Goal: Task Accomplishment & Management: Manage account settings

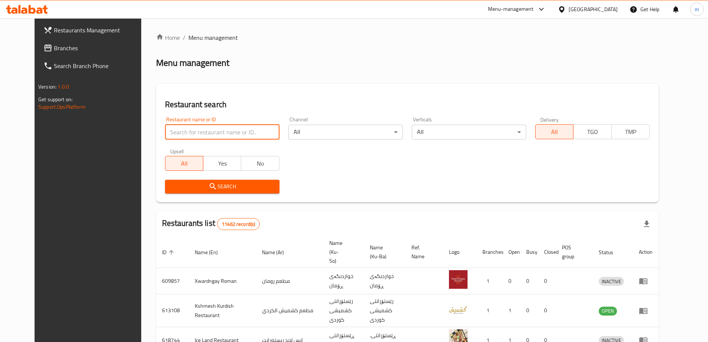
click at [172, 128] on input "search" at bounding box center [222, 131] width 114 height 15
paste input "692677"
type input "692677"
click button "Search" at bounding box center [222, 186] width 114 height 14
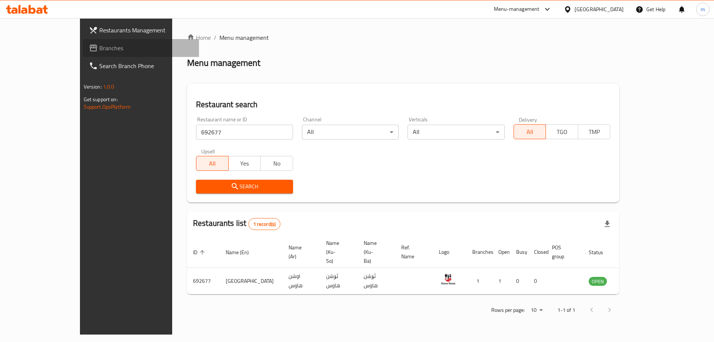
click at [99, 50] on span "Branches" at bounding box center [146, 47] width 94 height 9
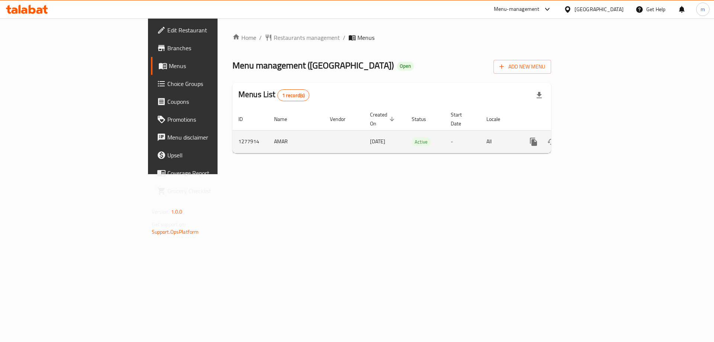
click at [591, 137] on icon "enhanced table" at bounding box center [586, 141] width 9 height 9
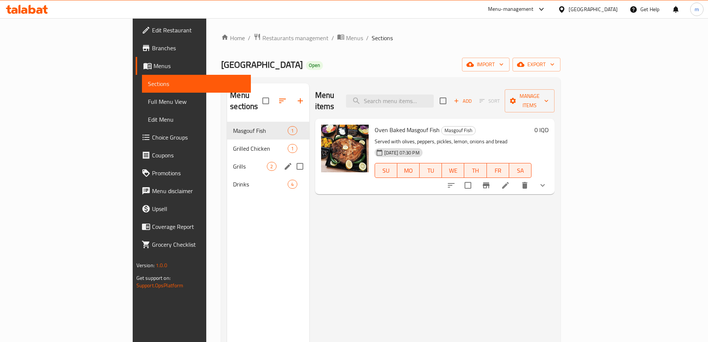
click at [233, 162] on span "Grills" at bounding box center [250, 166] width 34 height 9
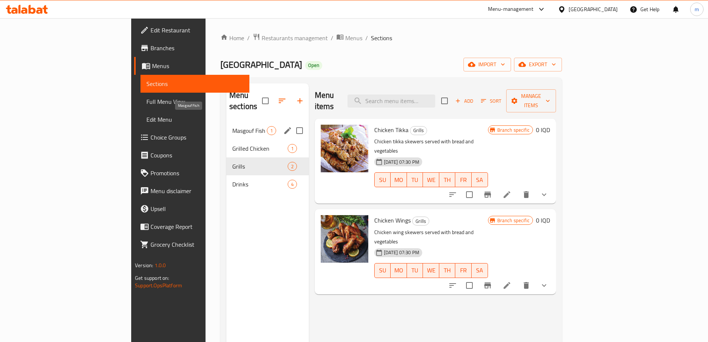
click at [232, 126] on span "Masgouf Fish" at bounding box center [249, 130] width 35 height 9
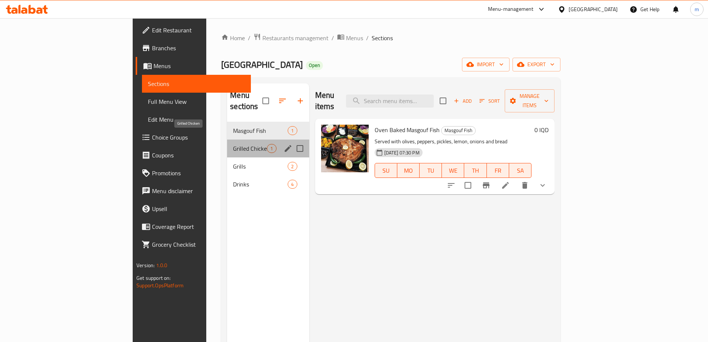
click at [233, 144] on span "Grilled Chicken" at bounding box center [250, 148] width 34 height 9
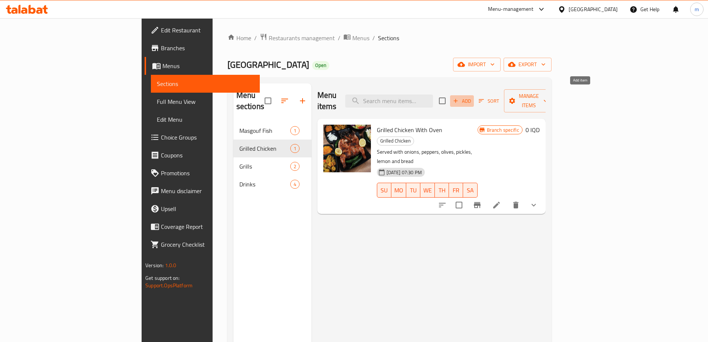
click at [472, 97] on span "Add" at bounding box center [462, 101] width 20 height 9
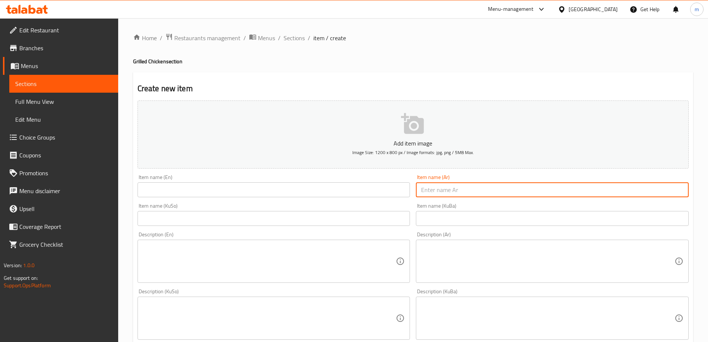
click at [533, 188] on input "text" at bounding box center [552, 189] width 273 height 15
paste input "دجاج مسلوق على تمن"
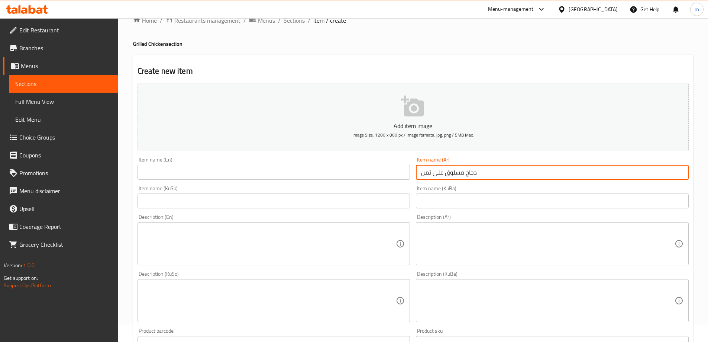
type input "دجاج مسلوق على تمن"
click at [186, 172] on input "text" at bounding box center [273, 172] width 273 height 15
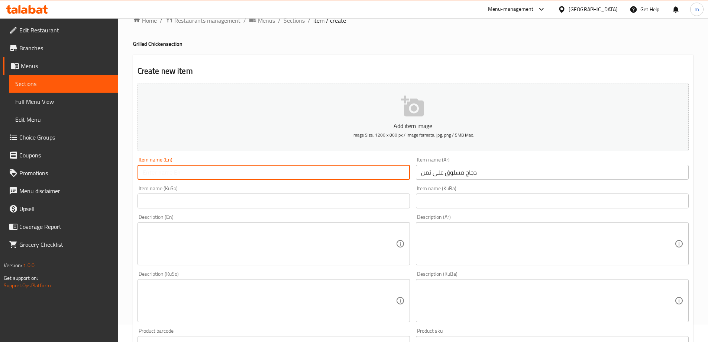
paste input "Boiled Chicken On Rice"
type input "Boiled Chicken On Rice"
click at [318, 217] on div "Description (En) Description (En)" at bounding box center [273, 239] width 273 height 51
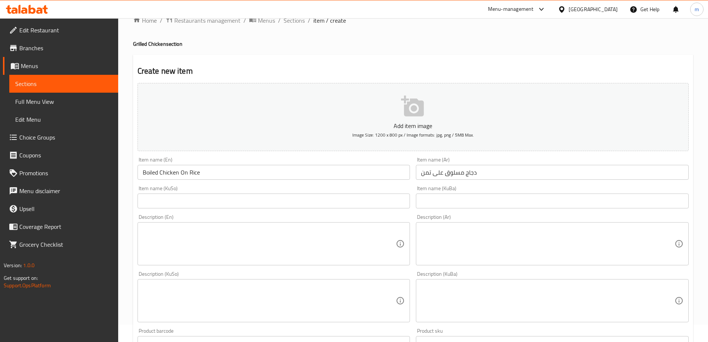
click at [319, 210] on div "Item name (KuSo) Item name (KuSo)" at bounding box center [274, 196] width 279 height 29
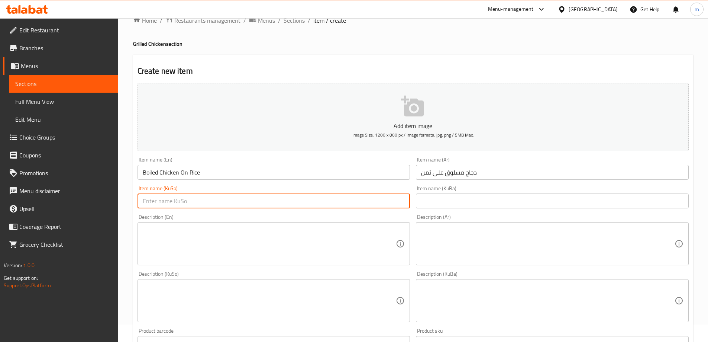
click at [319, 208] on input "text" at bounding box center [273, 200] width 273 height 15
type input "مریشکی کوڵاو لەسەر برنج"
click at [492, 250] on textarea at bounding box center [547, 243] width 253 height 35
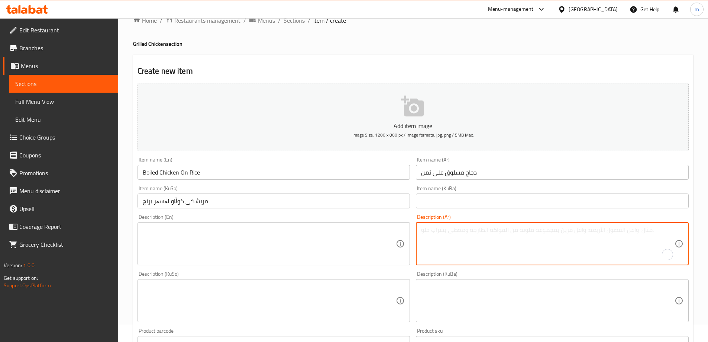
paste textarea "دجاج مسلوق و تمن و خضروات و خبز"
drag, startPoint x: 637, startPoint y: 228, endPoint x: 645, endPoint y: 233, distance: 9.2
click at [645, 233] on textarea "دجاج مسلوق و تمن و خضروات و خبز" at bounding box center [547, 243] width 253 height 35
drag, startPoint x: 625, startPoint y: 229, endPoint x: 631, endPoint y: 234, distance: 8.2
click at [631, 234] on textarea "دجاج مسلوق، تمن و خضروات و خبز" at bounding box center [547, 243] width 253 height 35
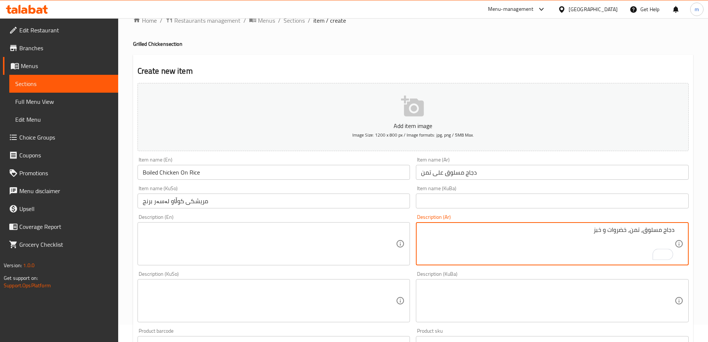
click at [603, 227] on textarea "دجاج مسلوق، تمن، خضروات و خبز" at bounding box center [547, 243] width 253 height 35
click at [601, 232] on textarea "دجاج مسلوق، تمن، خضروات وخبز" at bounding box center [547, 243] width 253 height 35
type textarea "دجاج مسلوق، تمن، خضروات وخبز"
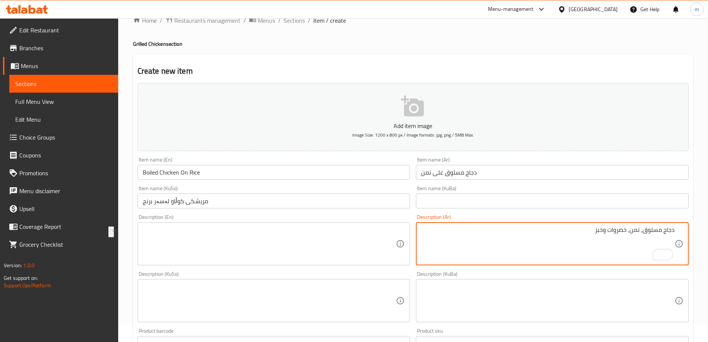
click at [227, 232] on textarea at bounding box center [269, 243] width 253 height 35
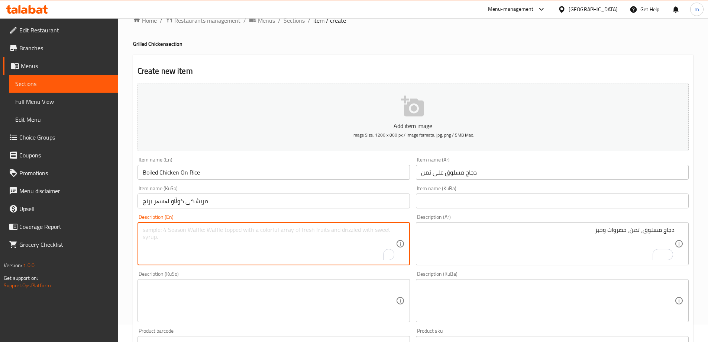
paste textarea "Boiled chicken, rice, vegetables and bread"
type textarea "Boiled chicken, rice, vegetables and bread"
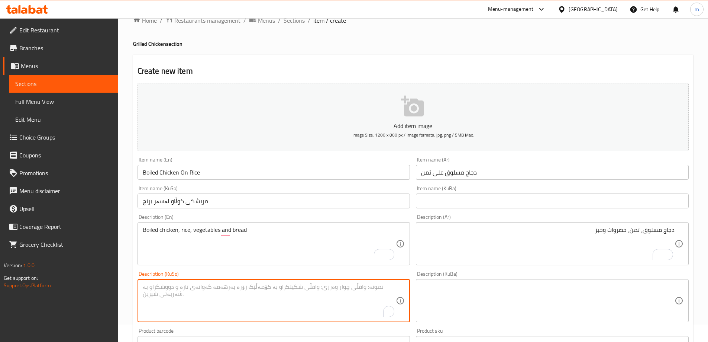
click at [249, 307] on textarea "To enrich screen reader interactions, please activate Accessibility in Grammarl…" at bounding box center [269, 300] width 253 height 35
paste textarea "مریشکی کوڵاو، برنج، سەوزەوات و نان"
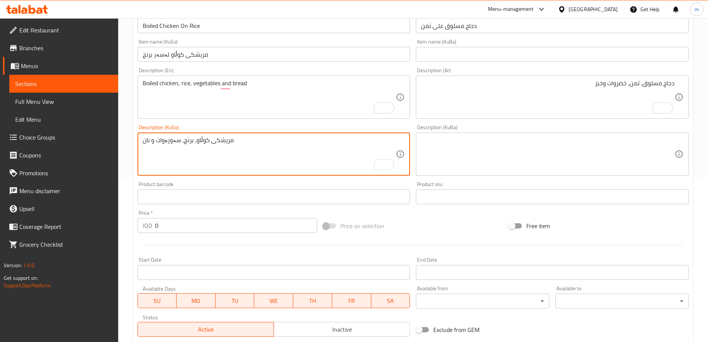
scroll to position [269, 0]
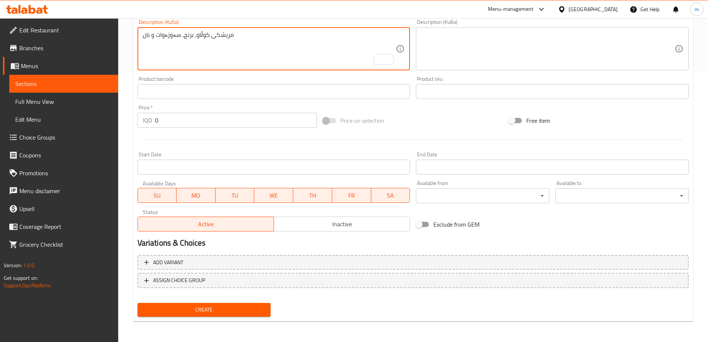
type textarea "مریشکی کوڵاو، برنج، سەوزەوات و نان"
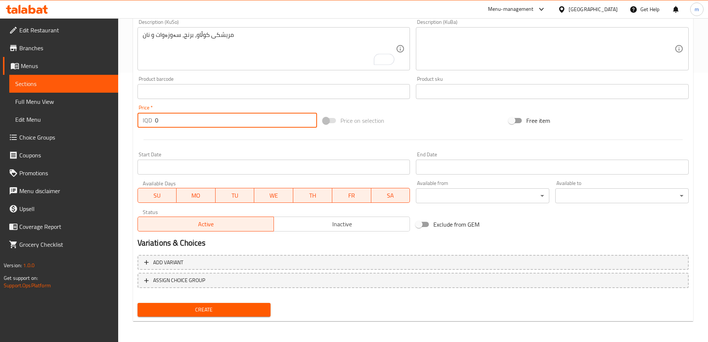
drag, startPoint x: 169, startPoint y: 121, endPoint x: 145, endPoint y: 120, distance: 23.4
click at [146, 120] on div "IQD 0 Price *" at bounding box center [227, 120] width 180 height 15
type input "15000"
click at [213, 307] on span "Create" at bounding box center [204, 309] width 122 height 9
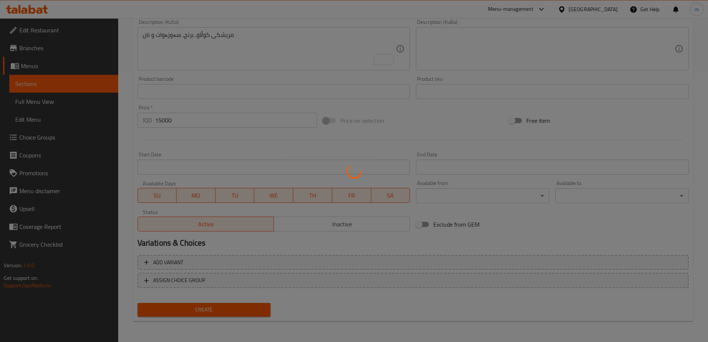
type input "0"
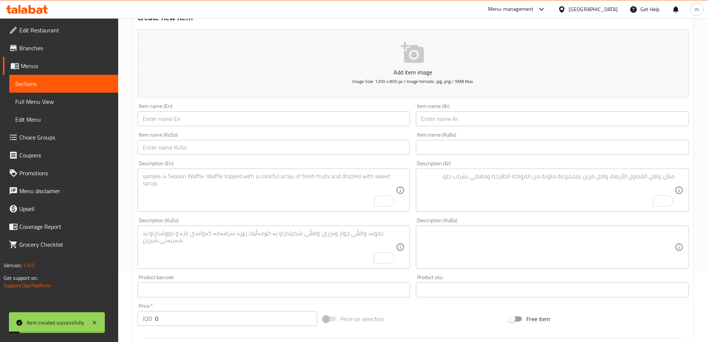
scroll to position [9, 0]
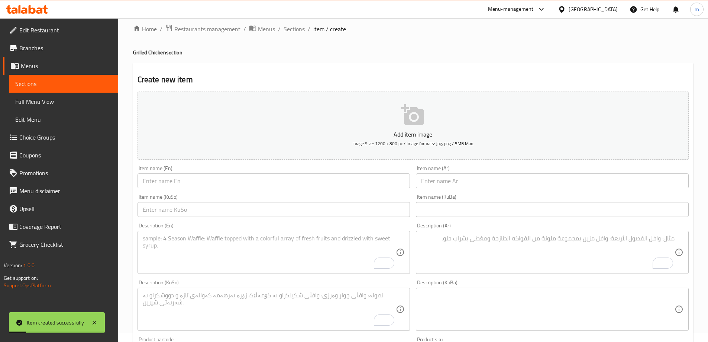
drag, startPoint x: 505, startPoint y: 178, endPoint x: 495, endPoint y: 187, distance: 13.9
click at [505, 178] on input "text" at bounding box center [552, 180] width 273 height 15
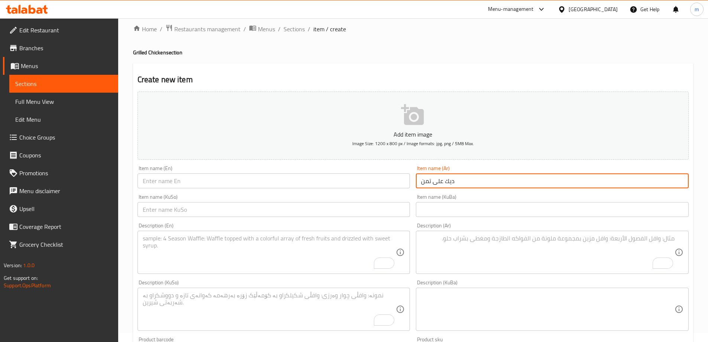
type input "ديك على تمن"
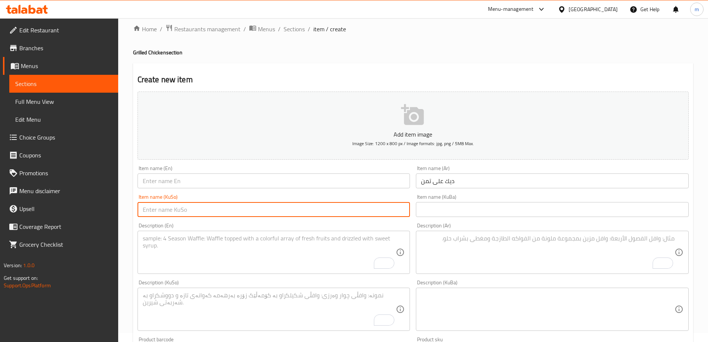
click at [401, 209] on input "text" at bounding box center [273, 209] width 273 height 15
paste input "کەڵەشێر"
click at [365, 208] on input "کەڵەشێر لەسەر نرمج" at bounding box center [273, 209] width 273 height 15
type input "کەڵەشێر لەسەر برنج"
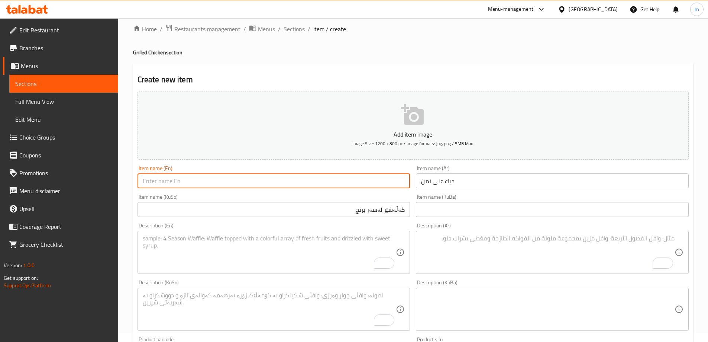
click at [372, 187] on input "text" at bounding box center [273, 180] width 273 height 15
click at [371, 178] on input "text" at bounding box center [273, 180] width 273 height 15
click at [371, 170] on div "Item name (En) Item name (En)" at bounding box center [273, 176] width 273 height 23
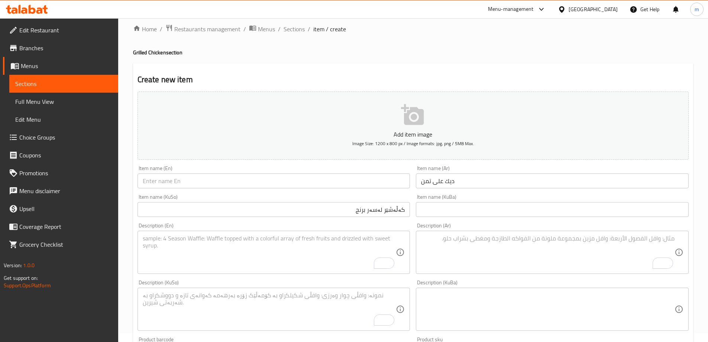
click at [369, 184] on input "text" at bounding box center [273, 180] width 273 height 15
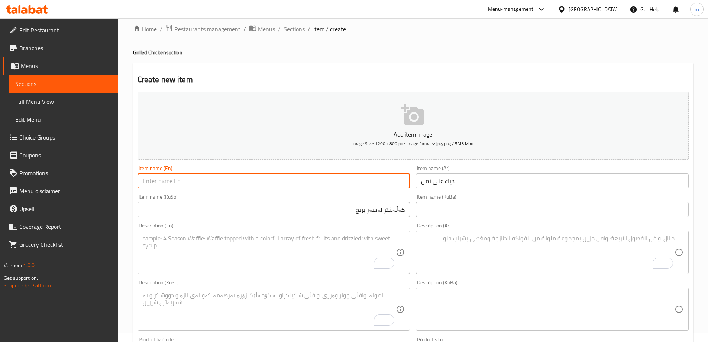
paste input "Rooster"
type input "Rooster On Rice"
click at [197, 164] on div "Item name (En) Rooster On Rice Item name (En)" at bounding box center [274, 176] width 279 height 29
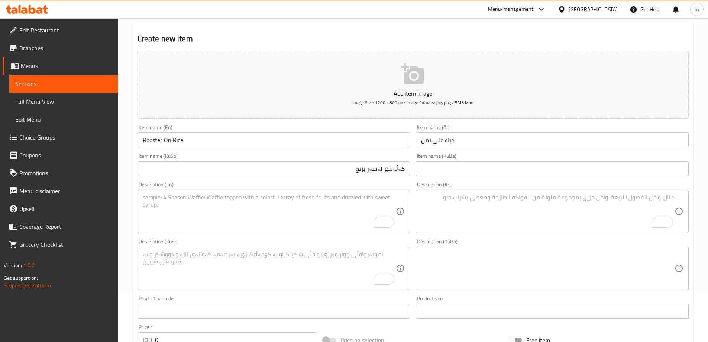
scroll to position [77, 0]
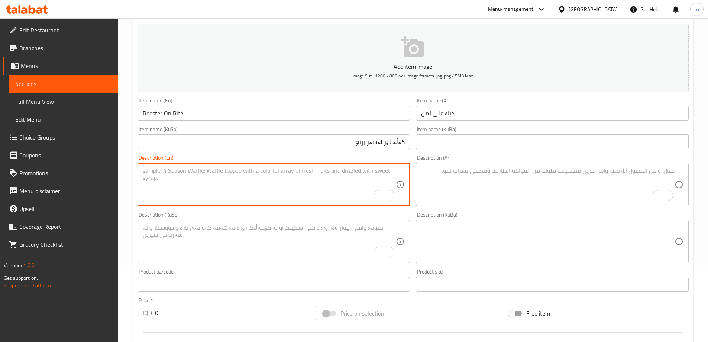
click at [349, 179] on textarea "To enrich screen reader interactions, please activate Accessibility in Grammarl…" at bounding box center [269, 184] width 253 height 35
paste textarea "Boiled chicken, rice, vegetables and bread"
drag, startPoint x: 177, startPoint y: 170, endPoint x: 141, endPoint y: 175, distance: 35.6
click at [141, 175] on div "Boiled chicken, rice, vegetables and bread Description (En)" at bounding box center [273, 184] width 273 height 43
paste textarea "Rooster"
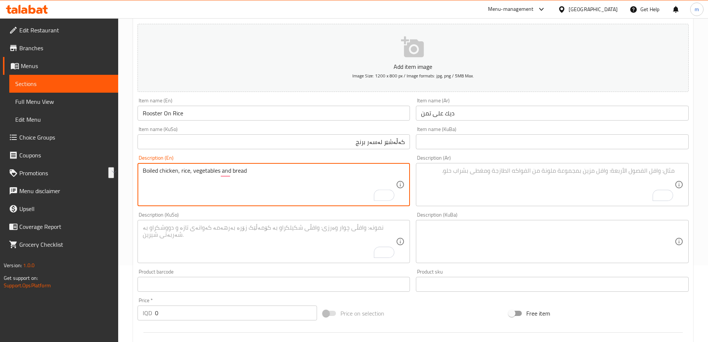
click at [163, 175] on textarea "Boiled chicken, rice, vegetables and bread" at bounding box center [269, 184] width 253 height 35
click at [169, 170] on textarea "Boiled chicken, rice, vegetables and bread" at bounding box center [269, 184] width 253 height 35
paste textarea "کەڵەشێر"
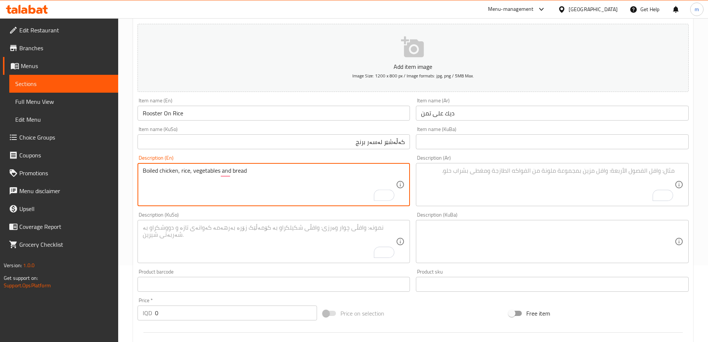
paste textarea "Rooster"
click at [163, 169] on textarea "Boiled Rooster, rice, vegetables and bread" at bounding box center [269, 184] width 253 height 35
click at [261, 199] on textarea "Boiled rooster, rice, vegetables and bread" at bounding box center [269, 184] width 253 height 35
type textarea "Boiled rooster, rice, vegetables and bread"
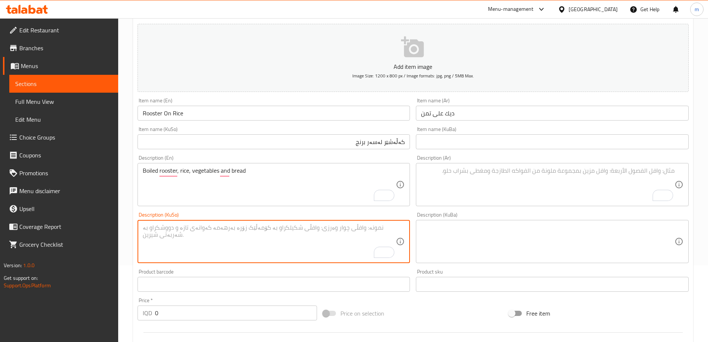
click at [308, 237] on textarea "To enrich screen reader interactions, please activate Accessibility in Grammarl…" at bounding box center [269, 241] width 253 height 35
click at [338, 245] on textarea "To enrich screen reader interactions, please activate Accessibility in Grammarl…" at bounding box center [269, 241] width 253 height 35
click at [465, 179] on textarea "To enrich screen reader interactions, please activate Accessibility in Grammarl…" at bounding box center [547, 184] width 253 height 35
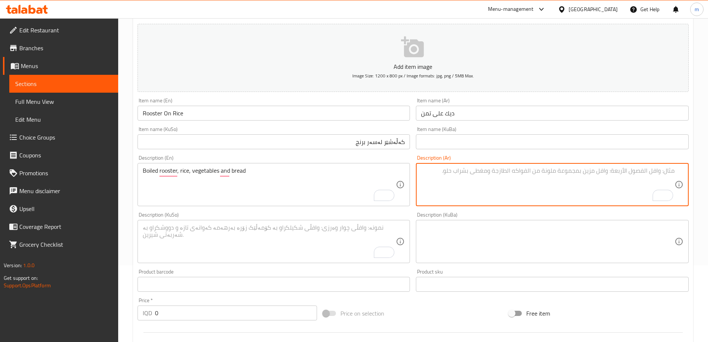
paste textarea "دجاج مسلوق، تمن، خضروات وخبز"
click at [671, 172] on textarea "دجاج مسلوق، تمن، خضروات وخبز" at bounding box center [547, 184] width 253 height 35
type textarea "ديك مسلوق، تمن، خضروات وخبز"
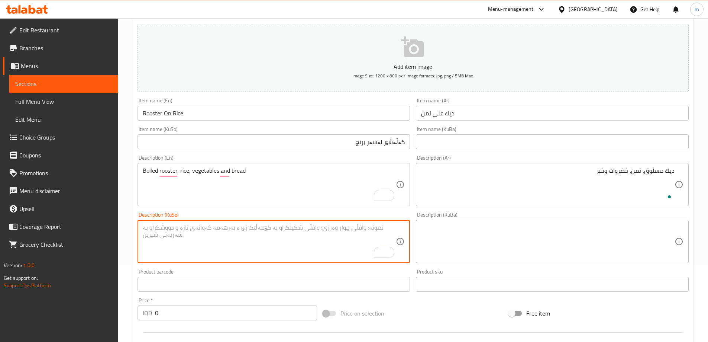
click at [377, 236] on textarea "To enrich screen reader interactions, please activate Accessibility in Grammarl…" at bounding box center [269, 241] width 253 height 35
type textarea "ؤ"
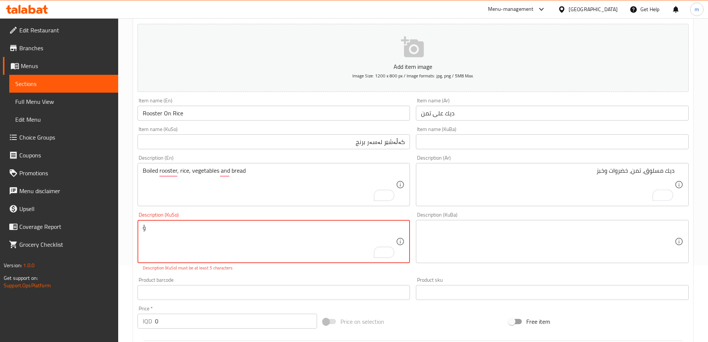
click at [342, 244] on textarea "ؤ" at bounding box center [269, 241] width 253 height 35
click at [342, 243] on textarea "ؤ" at bounding box center [269, 241] width 253 height 35
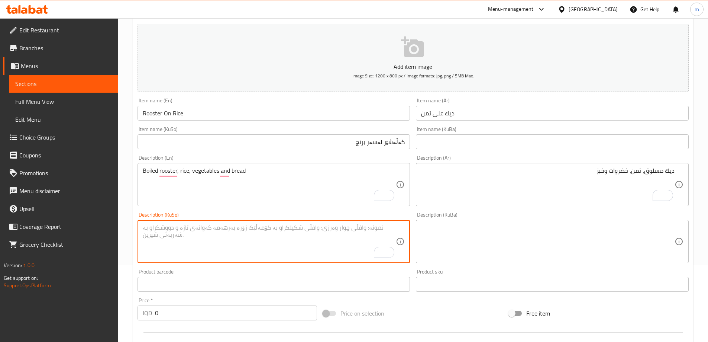
paste textarea "مریشکی کوڵاو، برنج، سەوزەوات و نان"
click at [388, 230] on textarea "مریشکی کوڵاو، برنج، سەوزەوات و نان" at bounding box center [269, 241] width 253 height 35
click at [388, 229] on textarea "مریشکی کوڵاو، برنج، سەوزەوات و نان" at bounding box center [269, 241] width 253 height 35
drag, startPoint x: 378, startPoint y: 226, endPoint x: 421, endPoint y: 226, distance: 43.1
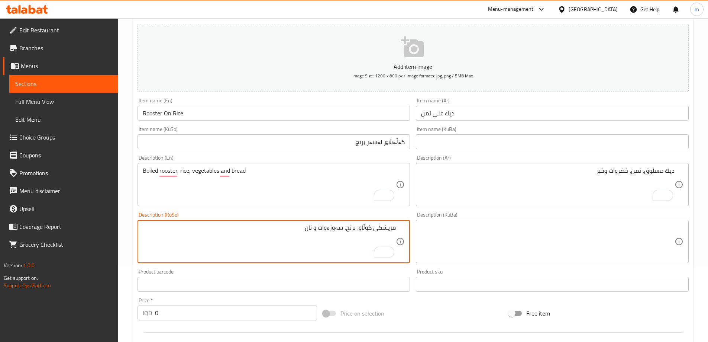
click at [421, 226] on div "Add item image Image Size: 1200 x 800 px / Image formats: jpg, png / 5MB Max. I…" at bounding box center [413, 224] width 557 height 406
paste textarea "کەڵەشێر"
type textarea "کەڵەشێری کوڵاو، برنج، سەوزەوات و نان"
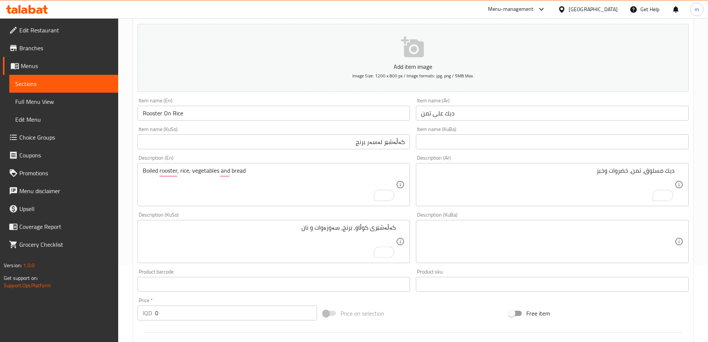
click at [386, 152] on div "Description (En) Boiled rooster, rice, vegetables and bread Description (En)" at bounding box center [274, 180] width 279 height 57
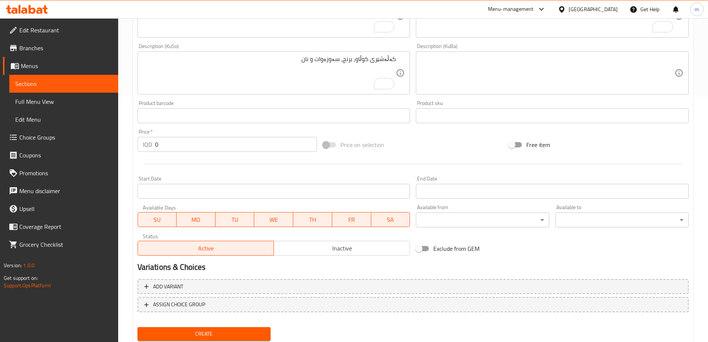
scroll to position [269, 0]
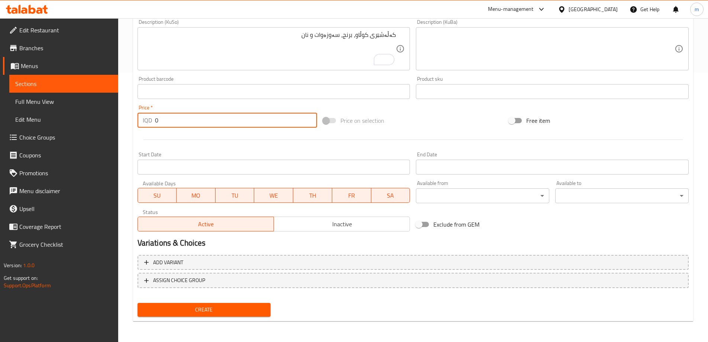
drag, startPoint x: 157, startPoint y: 123, endPoint x: 122, endPoint y: 107, distance: 38.4
click at [132, 118] on div "Home / Restaurants management / Menus / Sections / item / create Grilled Chicke…" at bounding box center [413, 45] width 590 height 592
type input "35000"
click at [137, 302] on button "Create" at bounding box center [203, 309] width 133 height 14
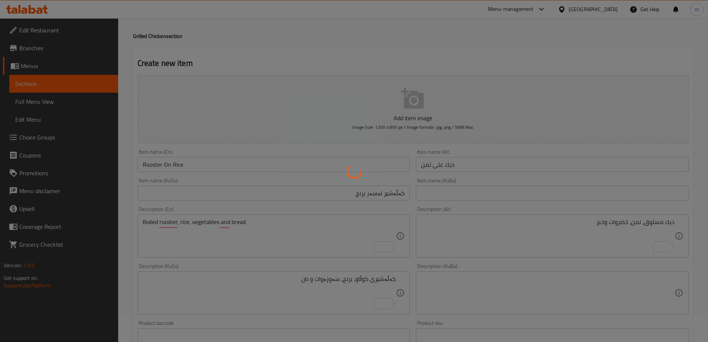
type input "0"
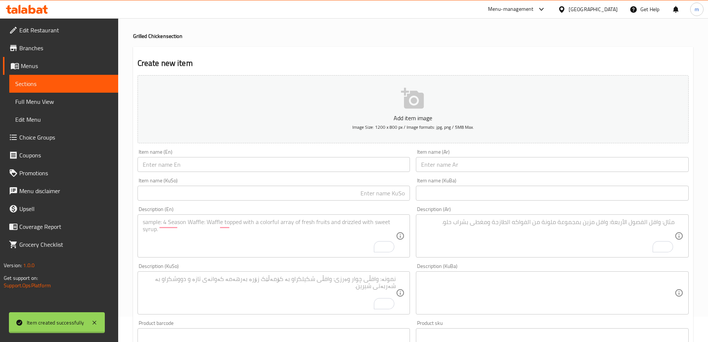
scroll to position [9, 0]
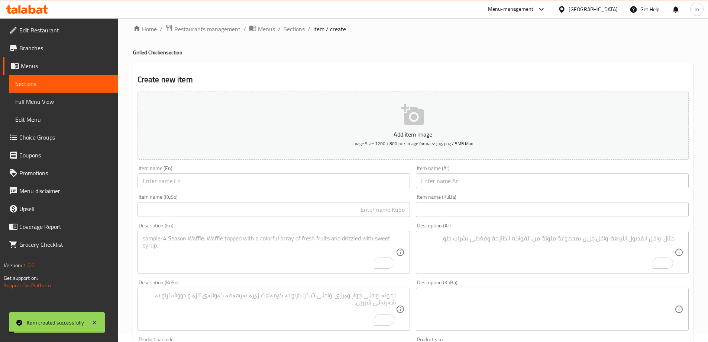
click at [50, 99] on span "Full Menu View" at bounding box center [63, 101] width 97 height 9
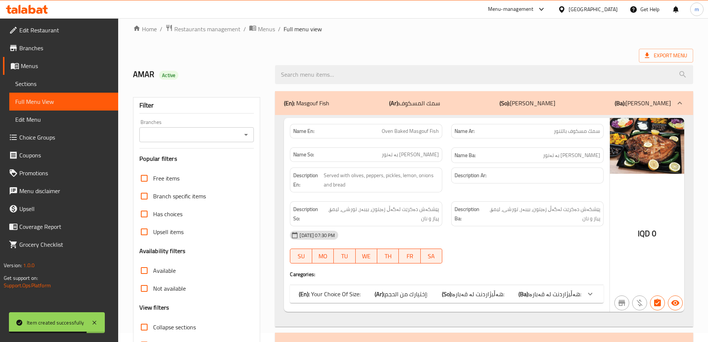
click at [245, 133] on icon "Open" at bounding box center [246, 134] width 9 height 9
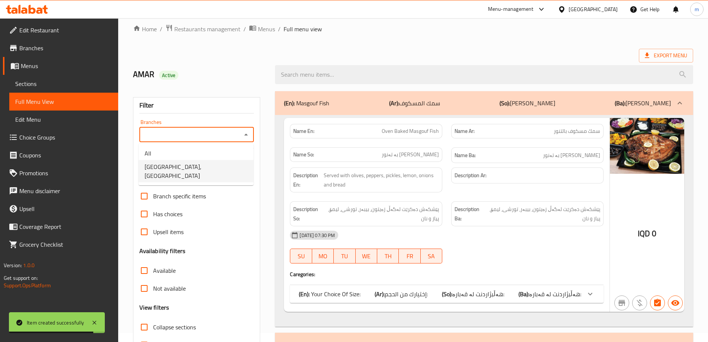
click at [193, 161] on li "Ocean House, Shindokha" at bounding box center [196, 171] width 115 height 22
type input "Ocean House, Shindokha"
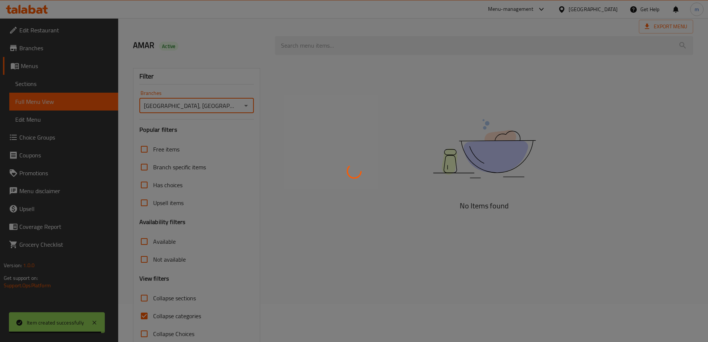
scroll to position [54, 0]
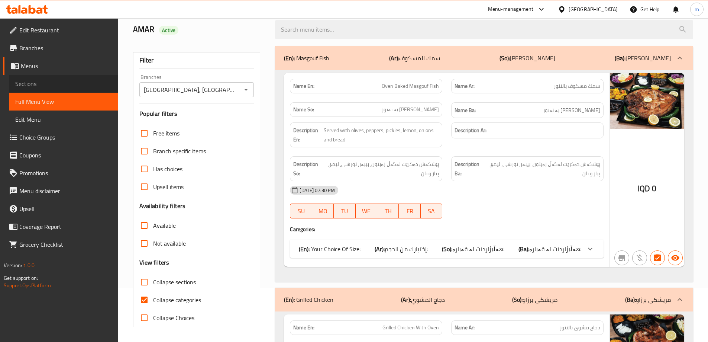
click at [24, 81] on span "Sections" at bounding box center [63, 83] width 97 height 9
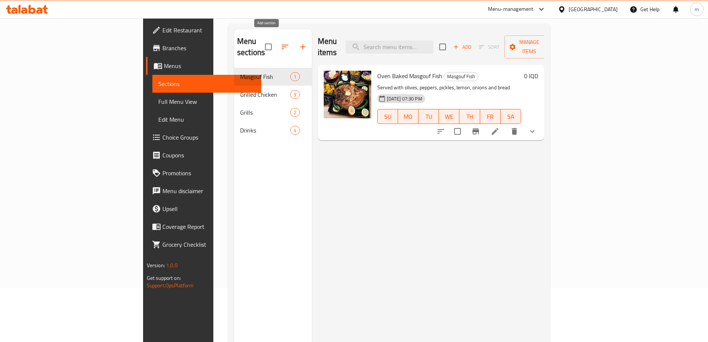
click at [298, 42] on icon "button" at bounding box center [302, 46] width 9 height 9
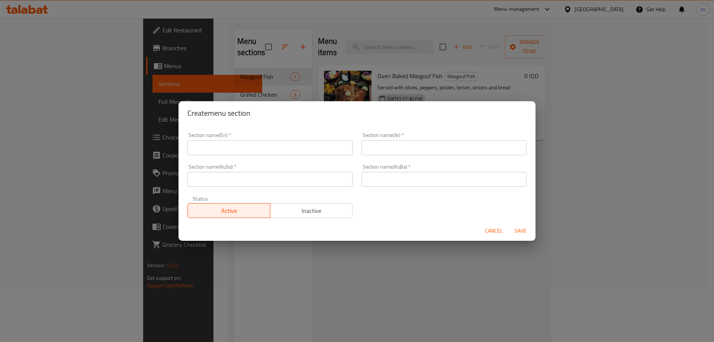
click at [270, 144] on input "text" at bounding box center [269, 147] width 165 height 15
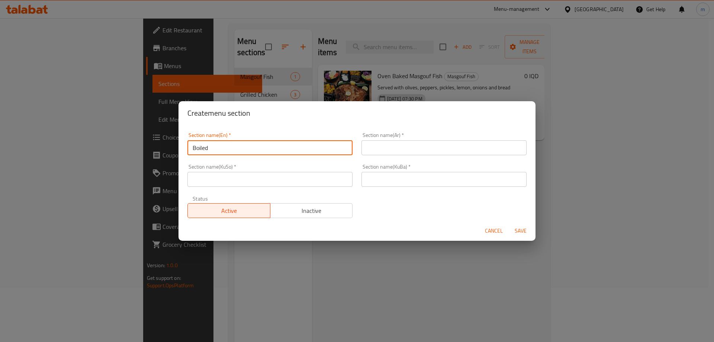
type input "Boiled"
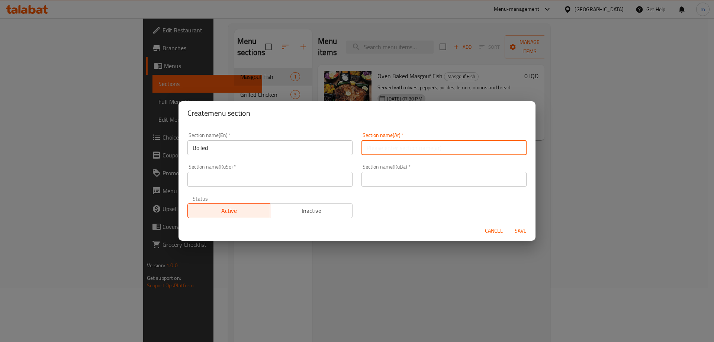
click at [392, 144] on input "text" at bounding box center [443, 147] width 165 height 15
type input "المسلوق"
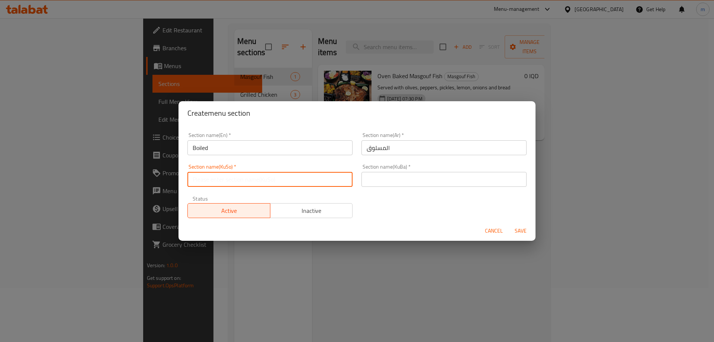
click at [303, 185] on input "text" at bounding box center [269, 179] width 165 height 15
click at [308, 174] on input "کوڵاو" at bounding box center [269, 179] width 165 height 15
type input "کوڵاو"
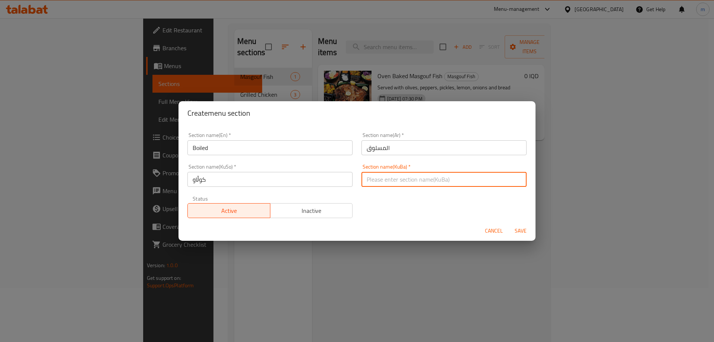
click at [378, 177] on input "text" at bounding box center [443, 179] width 165 height 15
paste input "کوڵاو"
type input "کوڵاو"
click at [522, 232] on span "Save" at bounding box center [520, 230] width 18 height 9
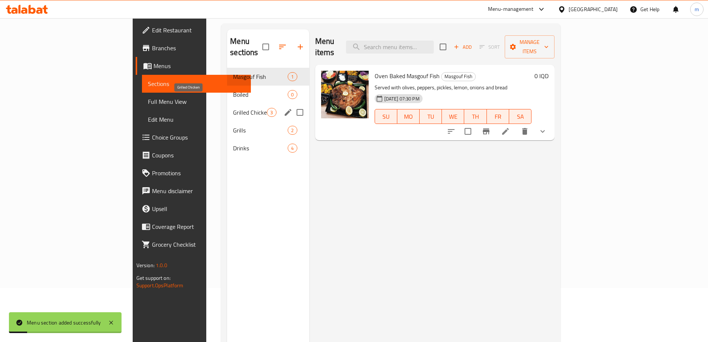
click at [233, 108] on span "Grilled Chicken" at bounding box center [250, 112] width 34 height 9
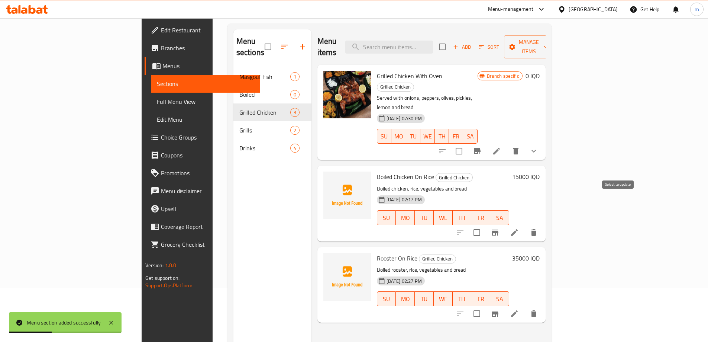
click at [485, 224] on input "checkbox" at bounding box center [477, 232] width 16 height 16
checkbox input "true"
drag, startPoint x: 620, startPoint y: 283, endPoint x: 626, endPoint y: 275, distance: 10.1
click at [485, 305] on input "checkbox" at bounding box center [477, 313] width 16 height 16
checkbox input "true"
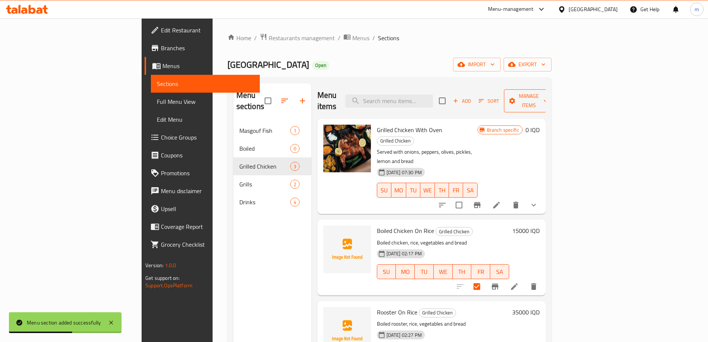
click at [516, 97] on icon "button" at bounding box center [511, 100] width 7 height 7
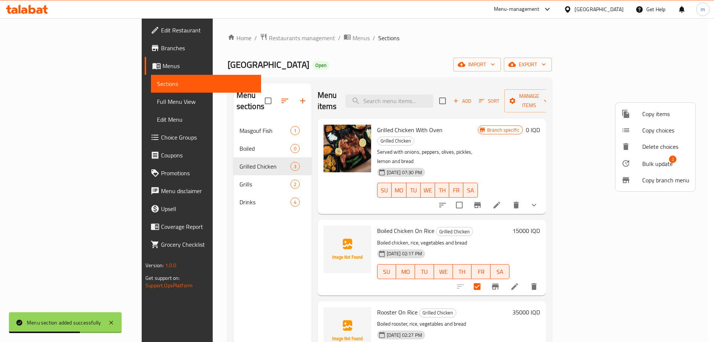
click at [638, 164] on div at bounding box center [631, 163] width 21 height 9
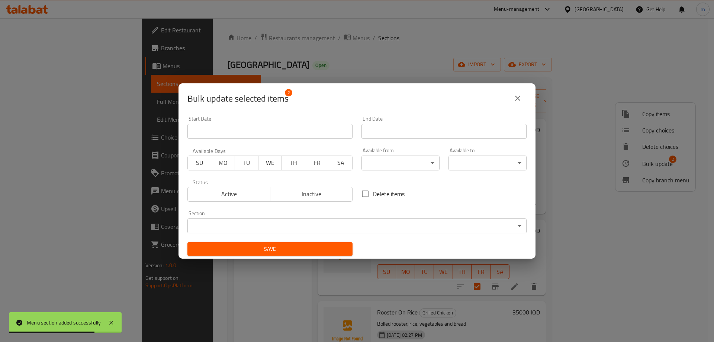
click at [227, 223] on body "Menu section added successfully ​ Menu-management Iraq Get Help m Edit Restaura…" at bounding box center [357, 179] width 714 height 323
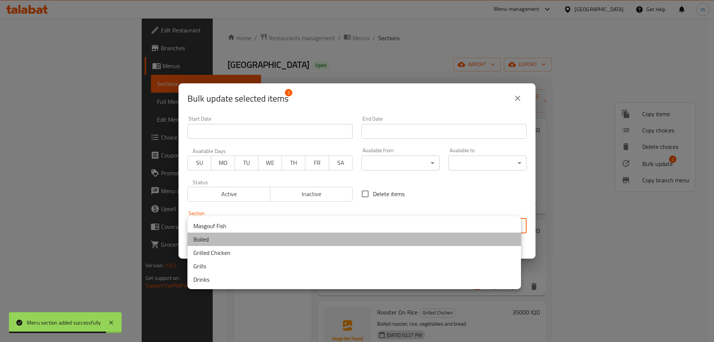
drag, startPoint x: 211, startPoint y: 234, endPoint x: 223, endPoint y: 231, distance: 13.0
click at [211, 235] on li "Boiled" at bounding box center [353, 238] width 333 height 13
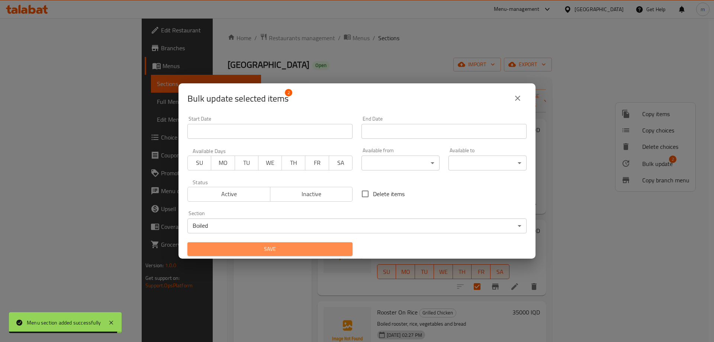
click at [325, 244] on span "Save" at bounding box center [269, 248] width 153 height 9
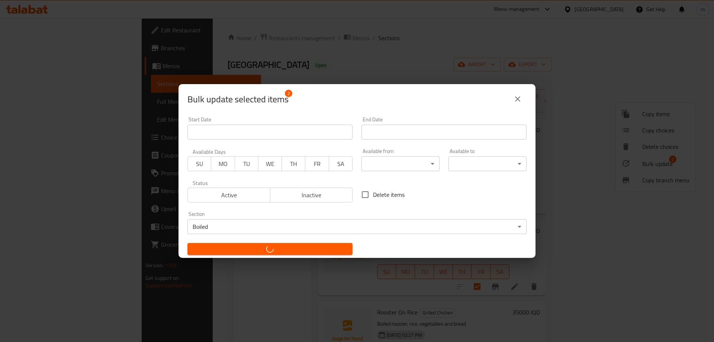
checkbox input "false"
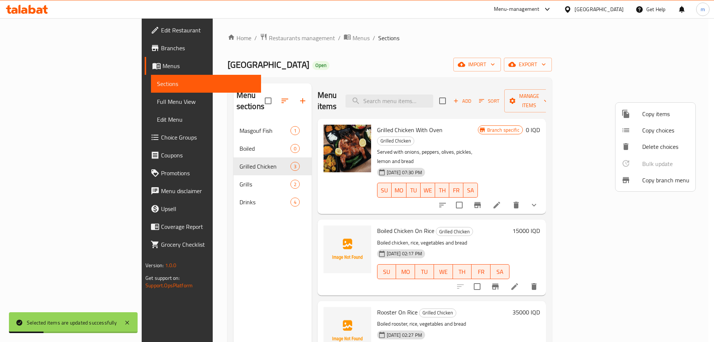
click at [253, 93] on div at bounding box center [357, 171] width 714 height 342
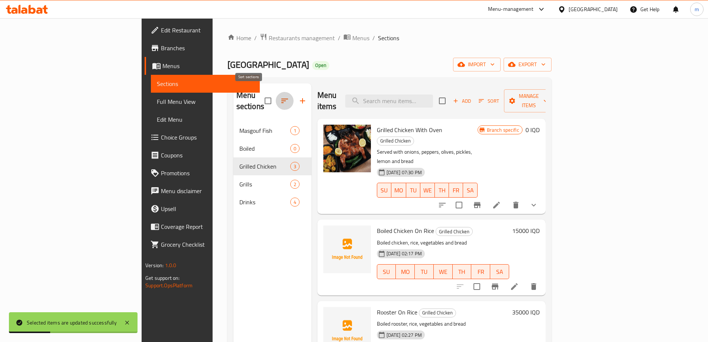
click at [276, 92] on button "button" at bounding box center [285, 101] width 18 height 18
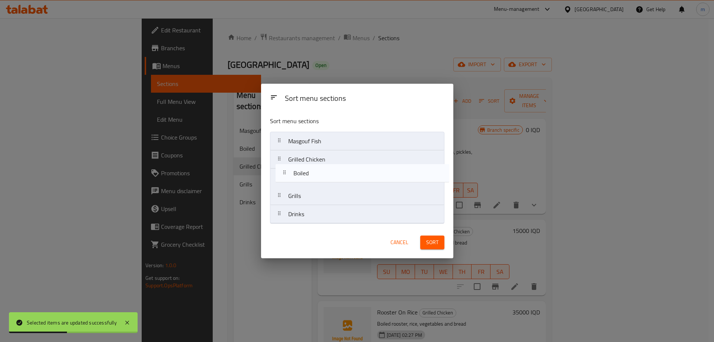
drag, startPoint x: 298, startPoint y: 161, endPoint x: 301, endPoint y: 171, distance: 10.1
click at [301, 171] on nav "Masgouf Fish Boiled Grilled Chicken Grills Drinks" at bounding box center [357, 178] width 174 height 92
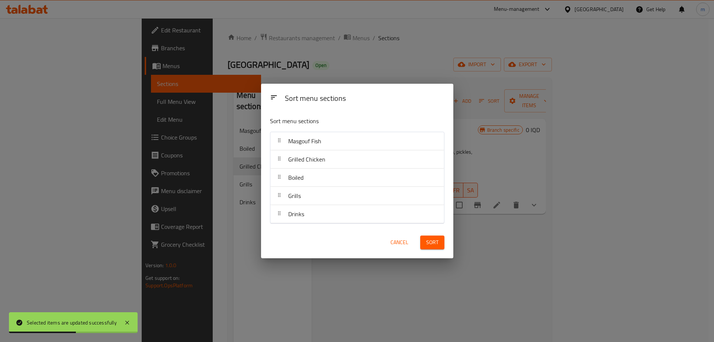
click at [441, 244] on button "Sort" at bounding box center [432, 242] width 24 height 14
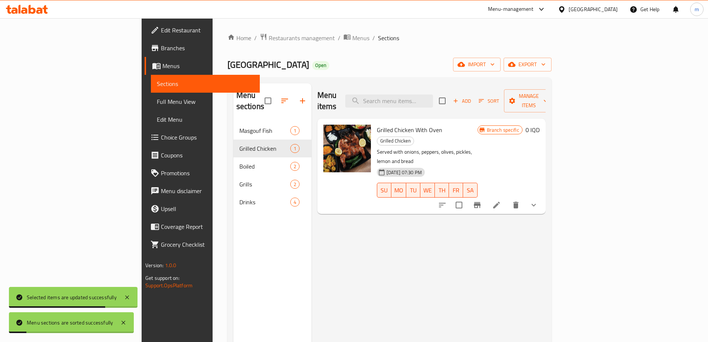
click at [157, 97] on span "Full Menu View" at bounding box center [205, 101] width 97 height 9
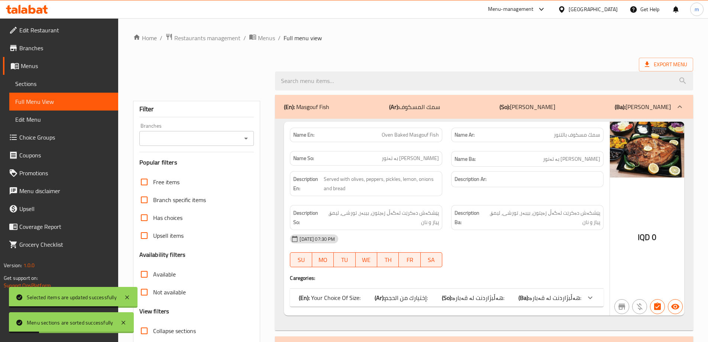
click at [240, 140] on div "Branches" at bounding box center [196, 138] width 115 height 15
drag, startPoint x: 247, startPoint y: 138, endPoint x: 232, endPoint y: 151, distance: 19.8
click at [248, 137] on div "Branches" at bounding box center [196, 138] width 115 height 15
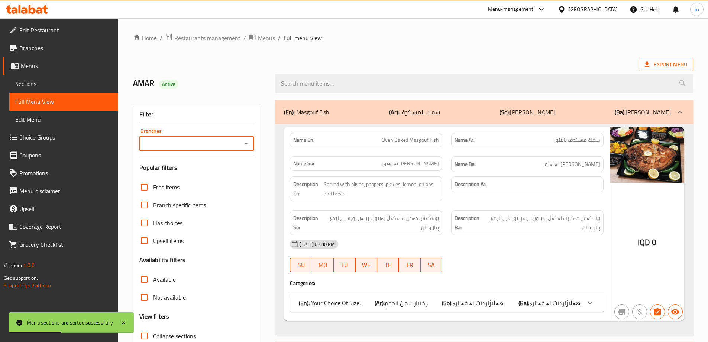
click at [237, 140] on input "Branches" at bounding box center [191, 143] width 98 height 10
click at [196, 171] on span "Ocean House, Shindokha" at bounding box center [196, 180] width 103 height 18
type input "Ocean House, Shindokha"
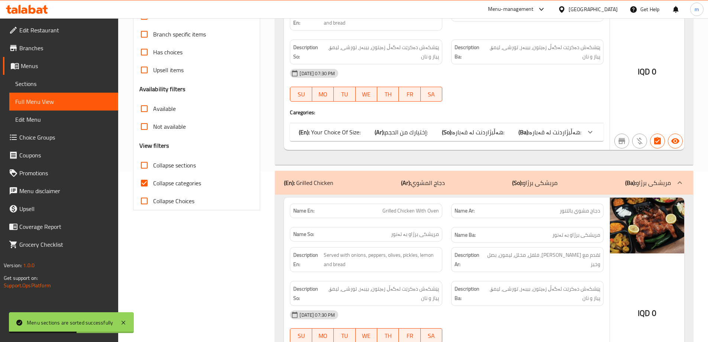
scroll to position [174, 0]
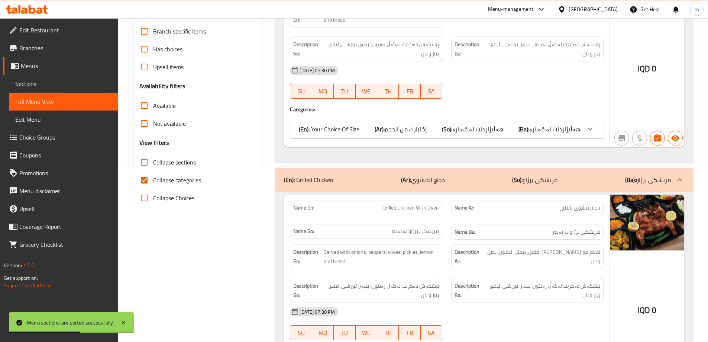
click at [192, 179] on span "Collapse categories" at bounding box center [177, 179] width 48 height 9
click at [153, 179] on input "Collapse categories" at bounding box center [144, 180] width 18 height 18
checkbox input "false"
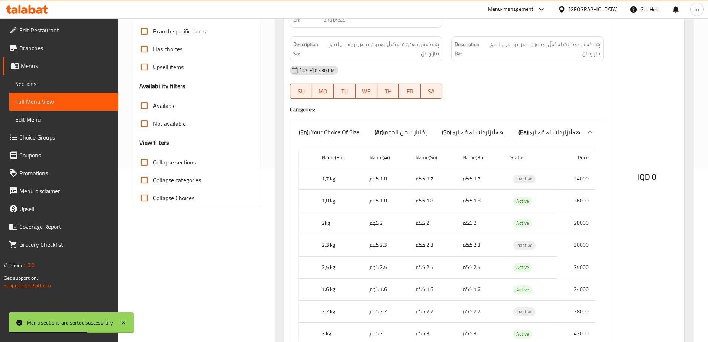
click at [174, 162] on span "Collapse sections" at bounding box center [174, 162] width 43 height 9
click at [153, 162] on input "Collapse sections" at bounding box center [144, 162] width 18 height 18
checkbox input "true"
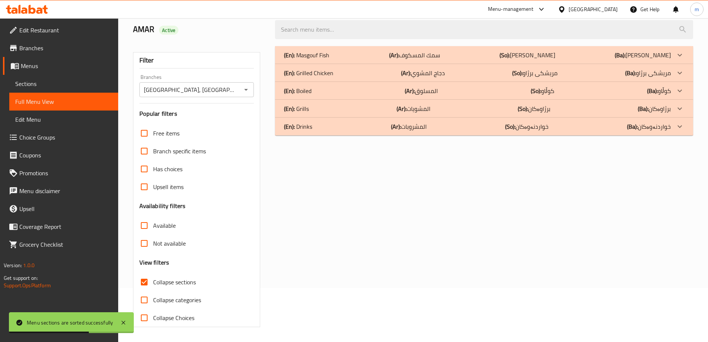
scroll to position [54, 0]
click at [330, 89] on div "(En): Boiled (Ar): المسلوق (So): کوڵاو (Ba): کوڵاو" at bounding box center [477, 90] width 387 height 9
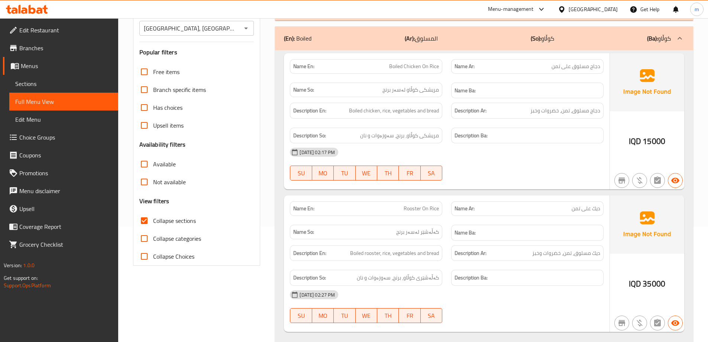
scroll to position [90, 0]
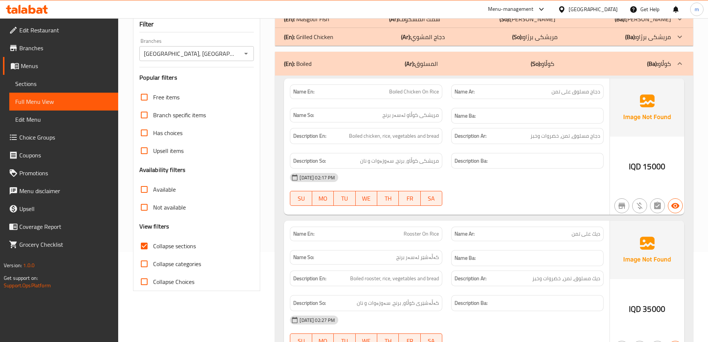
click at [36, 10] on icon at bounding box center [27, 9] width 42 height 9
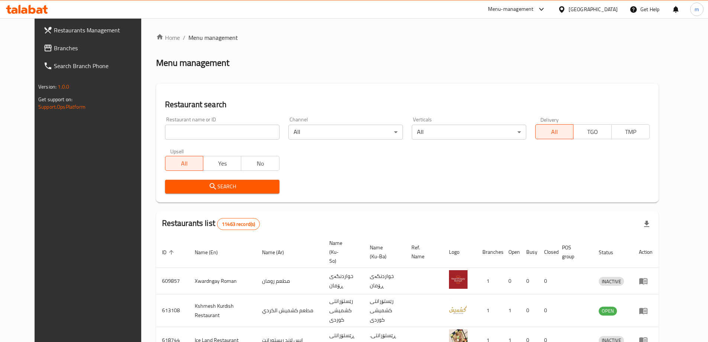
drag, startPoint x: 0, startPoint y: 0, endPoint x: 155, endPoint y: 133, distance: 204.2
click at [165, 133] on input "search" at bounding box center [222, 131] width 114 height 15
paste input "684217"
type input "684217"
click button "Search" at bounding box center [222, 186] width 114 height 14
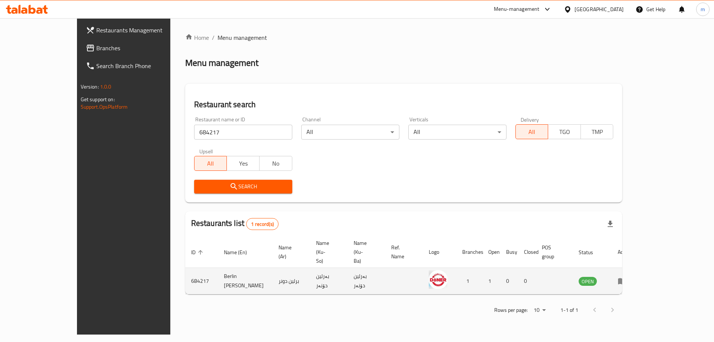
click at [218, 268] on td "Berlin Doner" at bounding box center [245, 281] width 55 height 26
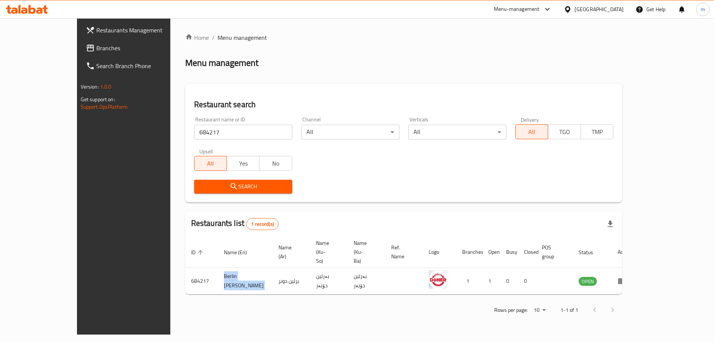
copy td "Berlin Doner"
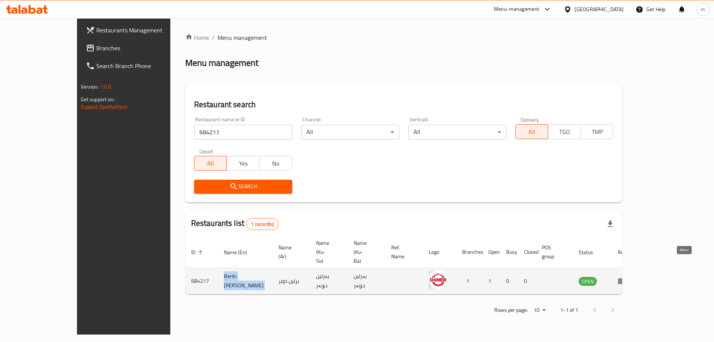
click at [631, 276] on link "enhanced table" at bounding box center [624, 280] width 14 height 9
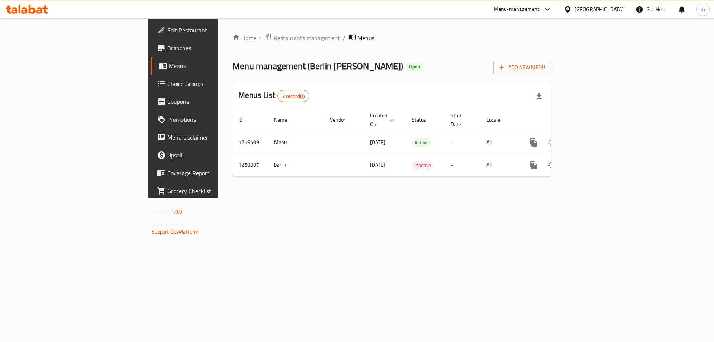
click at [151, 56] on link "Branches" at bounding box center [209, 48] width 116 height 18
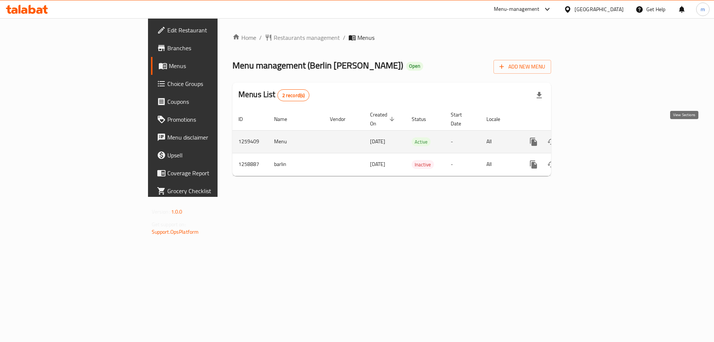
click at [591, 137] on icon "enhanced table" at bounding box center [586, 141] width 9 height 9
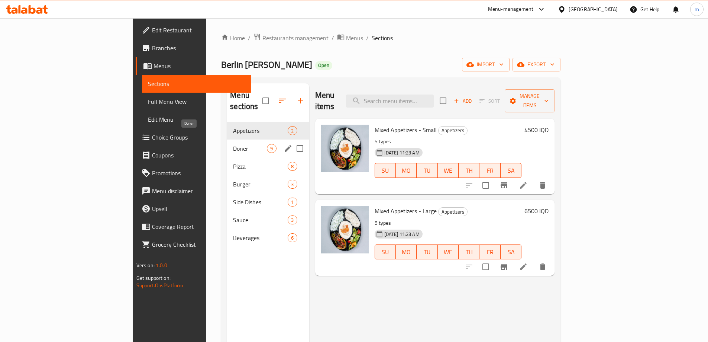
click at [233, 144] on span "Doner" at bounding box center [250, 148] width 34 height 9
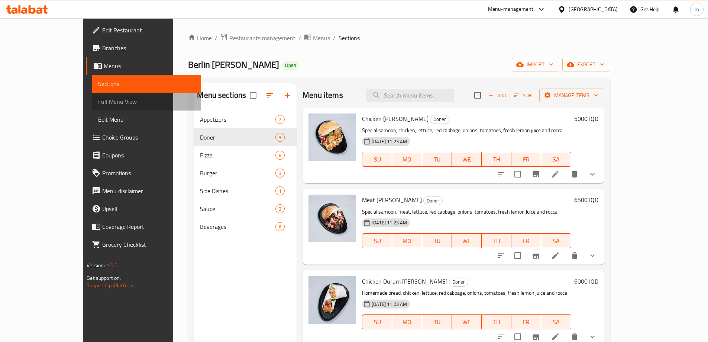
click at [98, 103] on span "Full Menu View" at bounding box center [146, 101] width 97 height 9
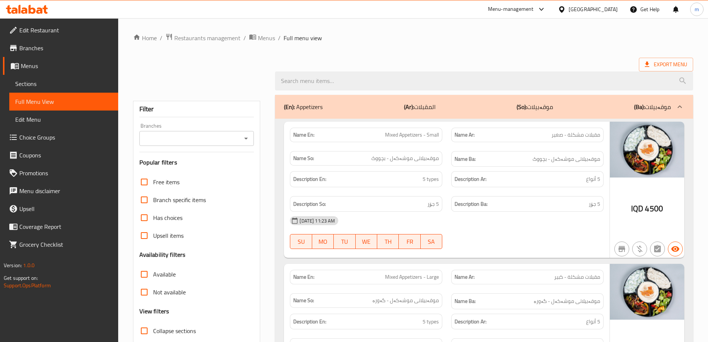
click at [230, 140] on input "Branches" at bounding box center [191, 138] width 98 height 10
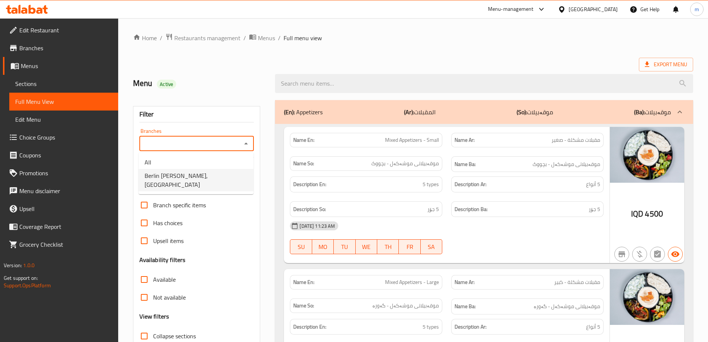
click at [178, 176] on span "Berlin Doner,Nuseran" at bounding box center [196, 180] width 103 height 18
type input "Berlin Doner,Nuseran"
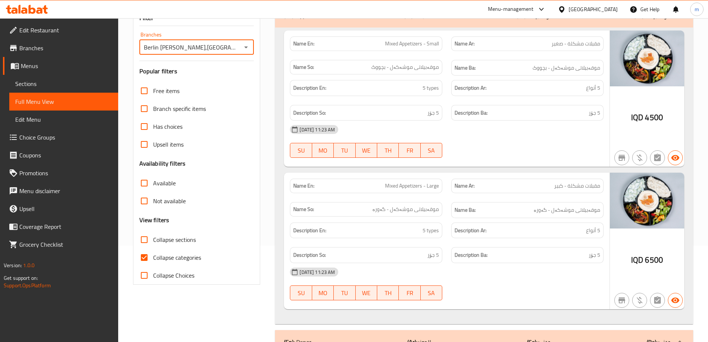
scroll to position [174, 0]
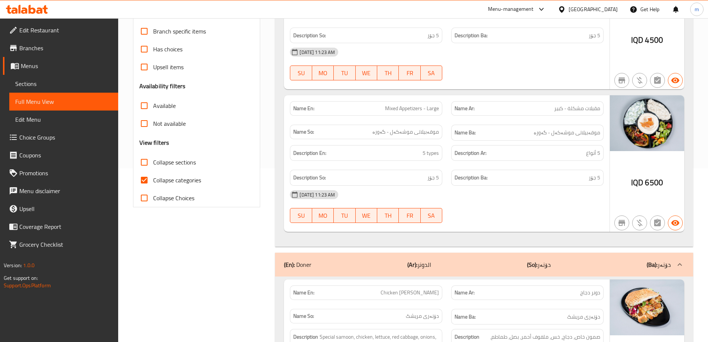
click at [168, 163] on span "Collapse sections" at bounding box center [174, 162] width 43 height 9
click at [153, 163] on input "Collapse sections" at bounding box center [144, 162] width 18 height 18
checkbox input "true"
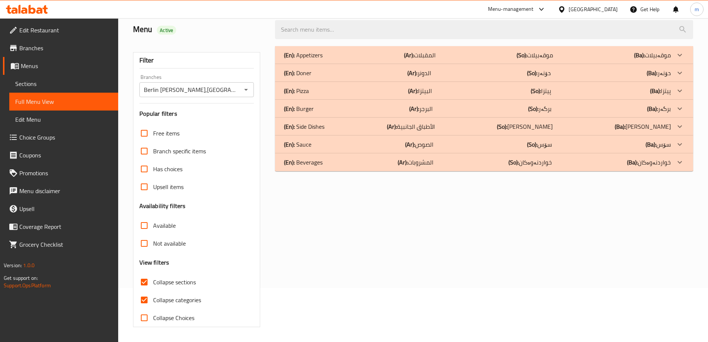
click at [171, 295] on span "Collapse categories" at bounding box center [177, 299] width 48 height 9
click at [153, 291] on input "Collapse categories" at bounding box center [144, 300] width 18 height 18
click at [321, 71] on div "(En): Doner (Ar): الدونر (So): دۆنەر (Ba): دۆنەر" at bounding box center [477, 72] width 387 height 9
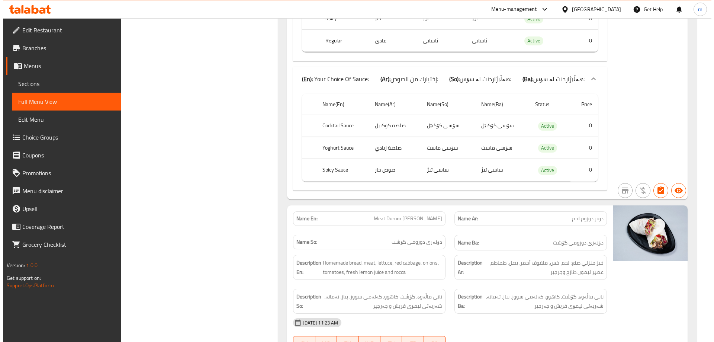
scroll to position [0, 0]
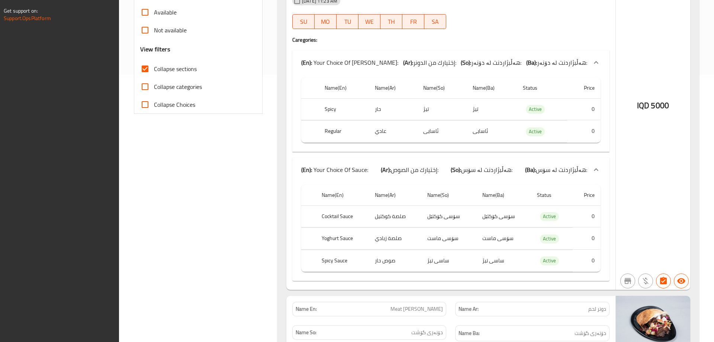
click at [572, 54] on div "(En): Your Choice Of Doner: (Ar): إختيارك من الدونر: (So): هەڵبژاردنت لە دۆنەر:…" at bounding box center [450, 63] width 317 height 24
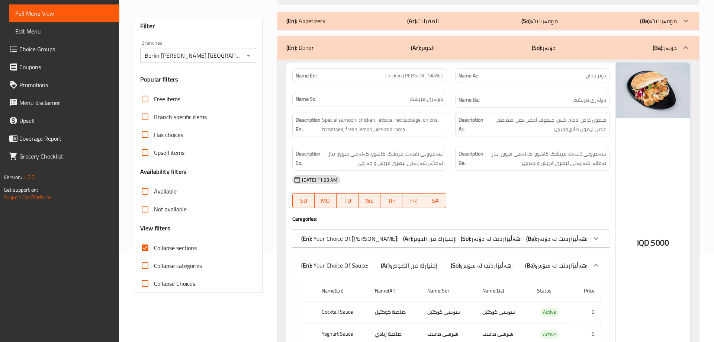
scroll to position [104, 0]
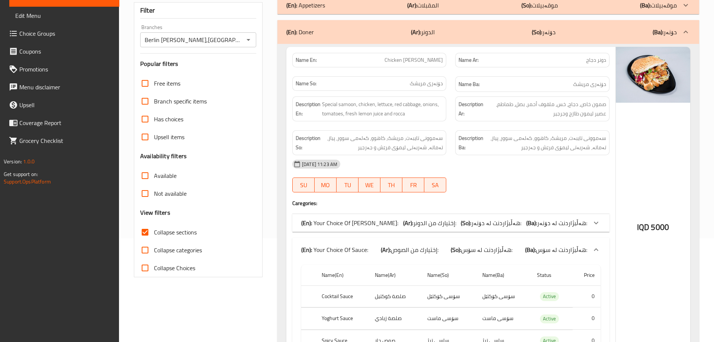
click at [163, 249] on span "Collapse categories" at bounding box center [178, 249] width 48 height 9
click at [154, 249] on input "Collapse categories" at bounding box center [145, 250] width 18 height 18
checkbox input "true"
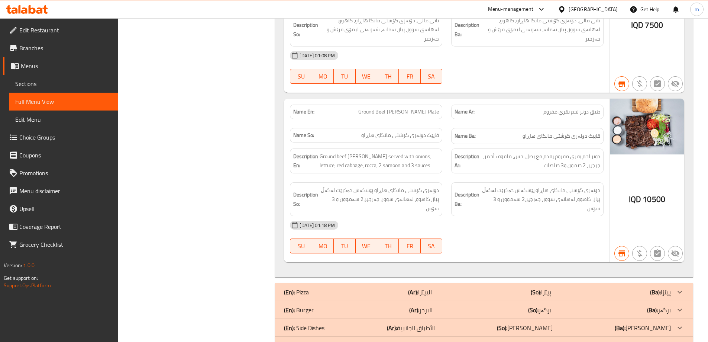
scroll to position [450, 0]
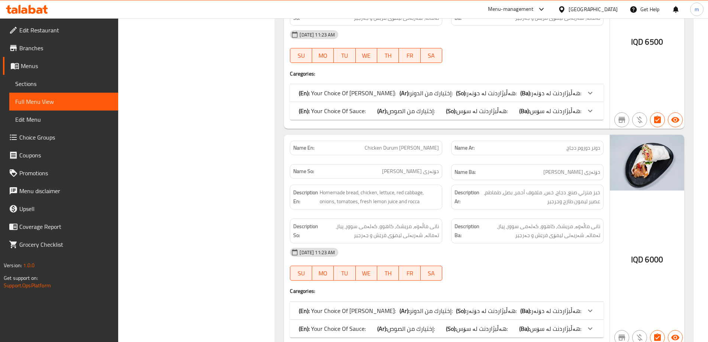
click at [41, 83] on span "Sections" at bounding box center [63, 83] width 97 height 9
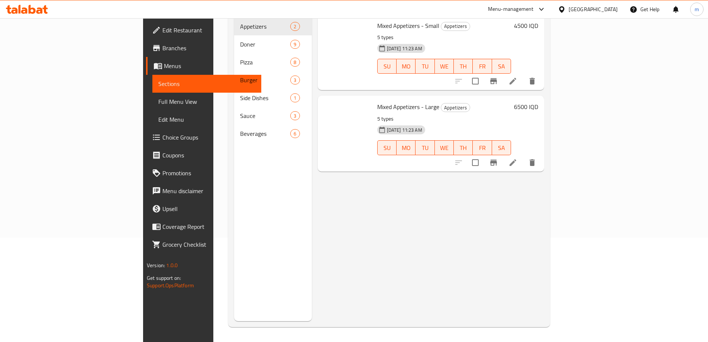
scroll to position [104, 0]
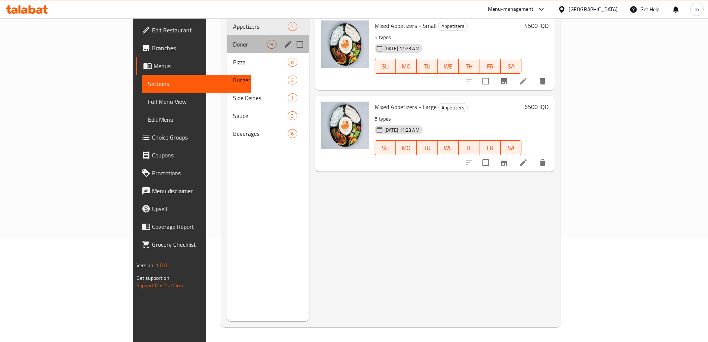
click at [233, 40] on span "Doner" at bounding box center [250, 44] width 34 height 9
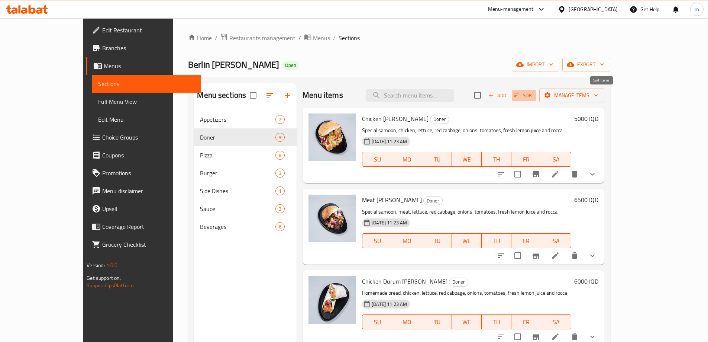
click at [534, 95] on span "Sort" at bounding box center [524, 95] width 20 height 9
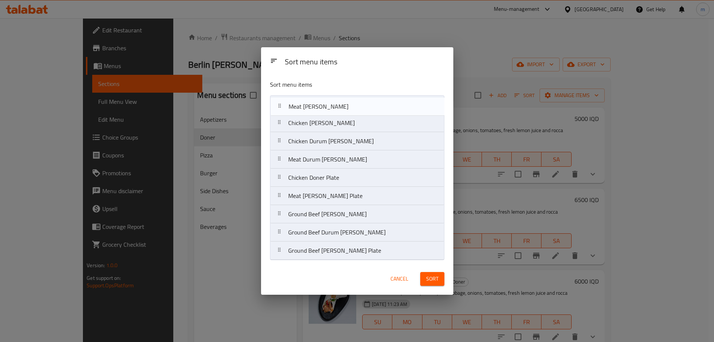
drag, startPoint x: 328, startPoint y: 125, endPoint x: 328, endPoint y: 98, distance: 26.8
click at [328, 99] on nav "Chicken Doner Meat Doner Chicken Durum Doner Meat Durum Doner Chicken Doner Pla…" at bounding box center [357, 177] width 174 height 165
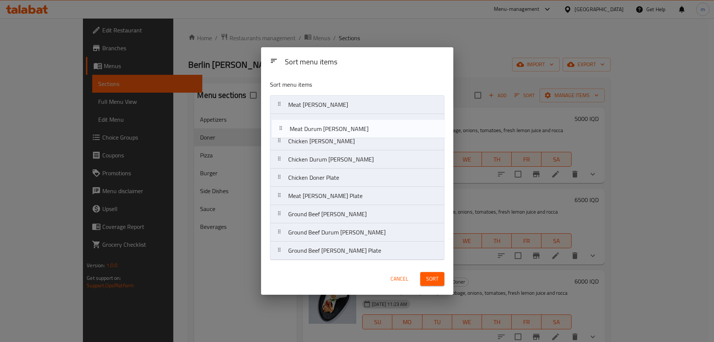
drag, startPoint x: 311, startPoint y: 157, endPoint x: 287, endPoint y: 86, distance: 74.7
click at [311, 122] on nav "Meat Doner Chicken Doner Chicken Durum Doner Meat Durum Doner Chicken Doner Pla…" at bounding box center [357, 177] width 174 height 165
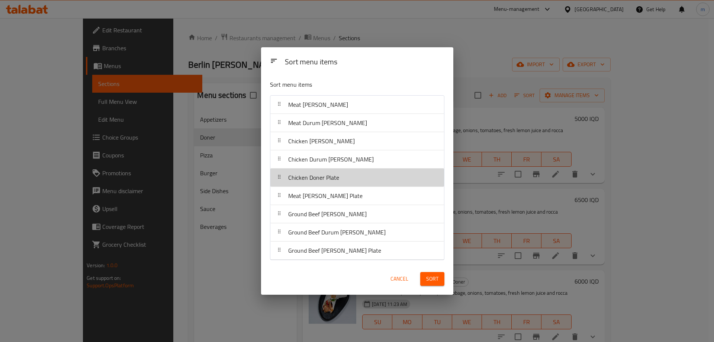
click at [345, 181] on div "Chicken Doner Plate" at bounding box center [357, 177] width 168 height 18
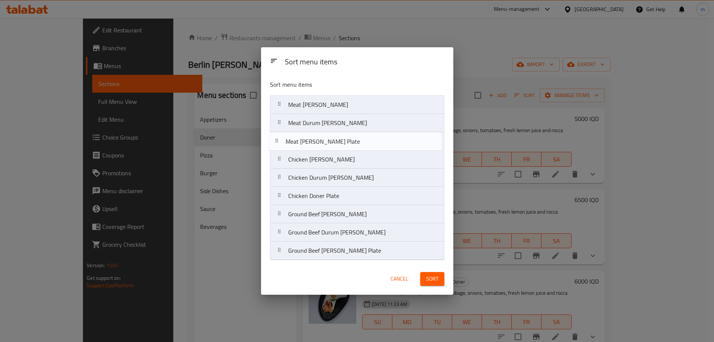
drag, startPoint x: 343, startPoint y: 197, endPoint x: 288, endPoint y: 106, distance: 107.1
click at [343, 139] on nav "Meat Doner Meat Durum Doner Chicken Doner Chicken Durum Doner Chicken Doner Pla…" at bounding box center [357, 177] width 174 height 165
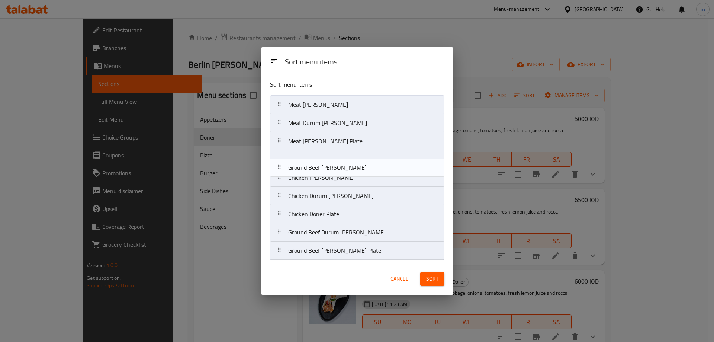
drag, startPoint x: 334, startPoint y: 217, endPoint x: 330, endPoint y: 172, distance: 45.2
click at [332, 169] on nav "Meat Doner Meat Durum Doner Meat Doner Plate Chicken Doner Chicken Durum Doner …" at bounding box center [357, 177] width 174 height 165
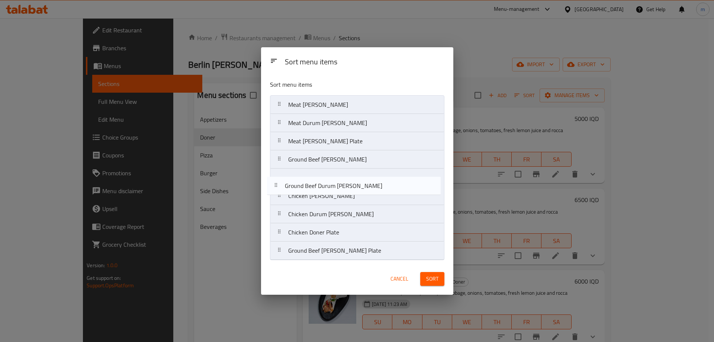
drag, startPoint x: 326, startPoint y: 234, endPoint x: 321, endPoint y: 181, distance: 53.0
click at [320, 181] on nav "Meat Doner Meat Durum Doner Meat Doner Plate Ground Beef doner Chicken Doner Ch…" at bounding box center [357, 177] width 174 height 165
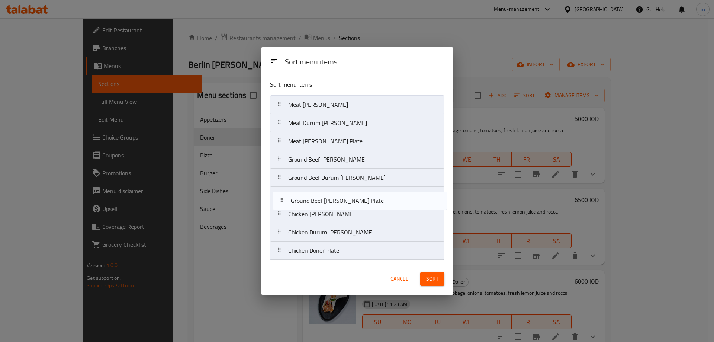
drag, startPoint x: 319, startPoint y: 247, endPoint x: 322, endPoint y: 201, distance: 46.2
click at [322, 201] on nav "Meat Doner Meat Durum Doner Meat Doner Plate Ground Beef doner Ground Beef Duru…" at bounding box center [357, 177] width 174 height 165
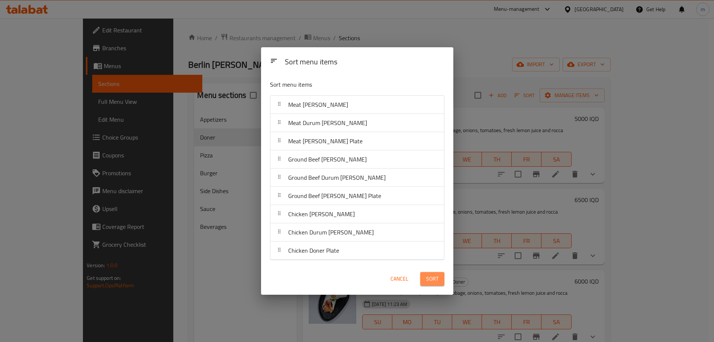
click at [426, 276] on span "Sort" at bounding box center [432, 278] width 12 height 9
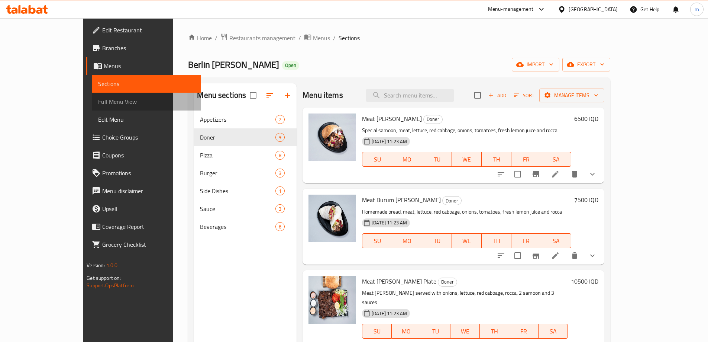
click at [98, 100] on span "Full Menu View" at bounding box center [146, 101] width 97 height 9
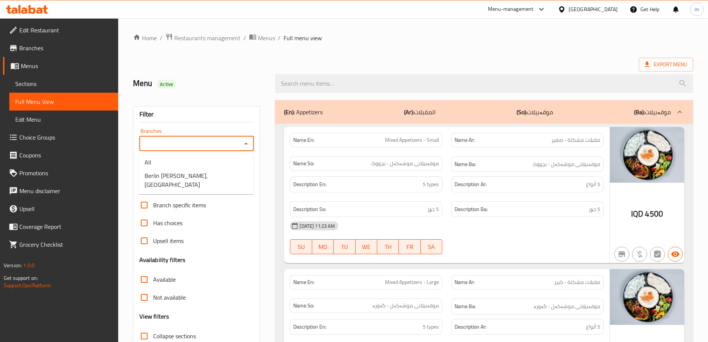
click at [201, 147] on input "Branches" at bounding box center [191, 143] width 98 height 10
click at [162, 169] on li "Berlin Doner,Nuseran" at bounding box center [196, 180] width 115 height 22
type input "Berlin Doner,Nuseran"
click at [133, 182] on div "Filter Branches Berlin Doner,Nuseran Branches Popular filters Free items Branch…" at bounding box center [196, 243] width 127 height 275
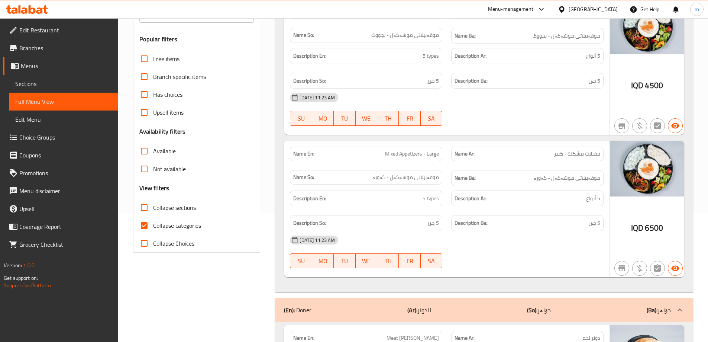
scroll to position [174, 0]
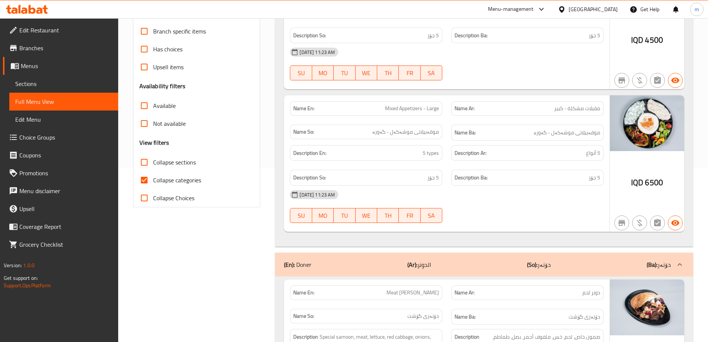
click at [181, 180] on span "Collapse categories" at bounding box center [177, 179] width 48 height 9
click at [153, 180] on input "Collapse categories" at bounding box center [144, 180] width 18 height 18
checkbox input "false"
click at [181, 160] on span "Collapse sections" at bounding box center [174, 162] width 43 height 9
click at [153, 160] on input "Collapse sections" at bounding box center [144, 162] width 18 height 18
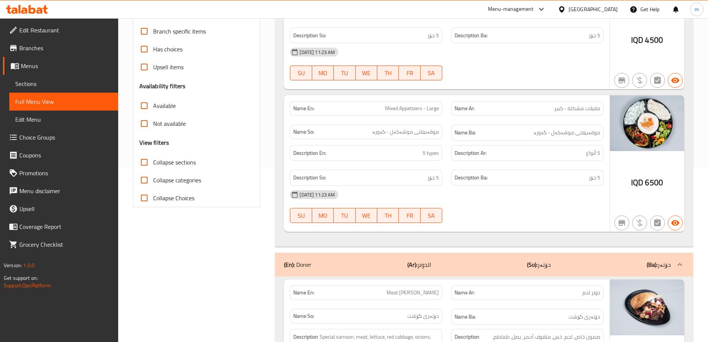
checkbox input "true"
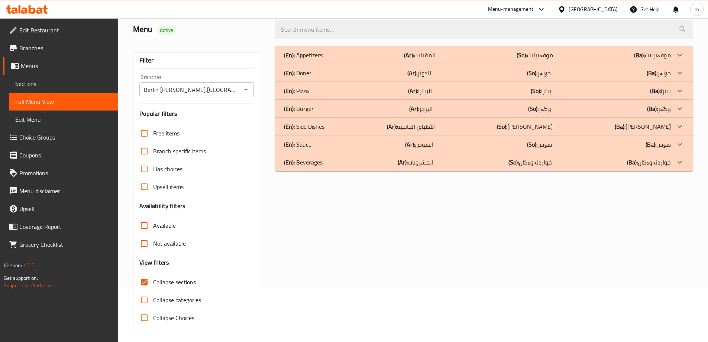
scroll to position [54, 0]
click at [173, 303] on span "Collapse categories" at bounding box center [177, 299] width 48 height 9
click at [153, 303] on input "Collapse categories" at bounding box center [144, 300] width 18 height 18
checkbox input "true"
click at [295, 69] on p "(En): Doner" at bounding box center [297, 72] width 27 height 9
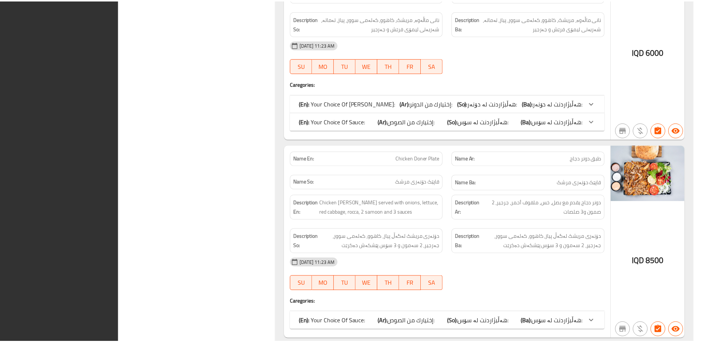
scroll to position [1677, 0]
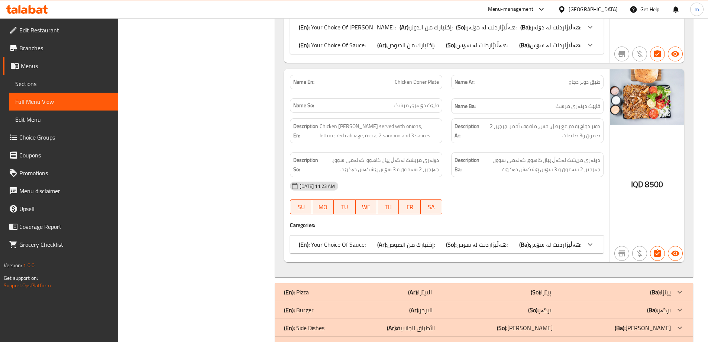
click at [23, 9] on icon at bounding box center [24, 10] width 6 height 6
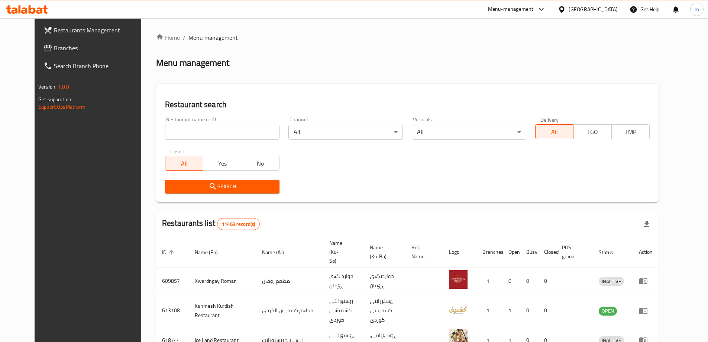
click at [219, 137] on input "search" at bounding box center [222, 131] width 114 height 15
paste input "676418"
type input "676418"
click button "Search" at bounding box center [222, 186] width 114 height 14
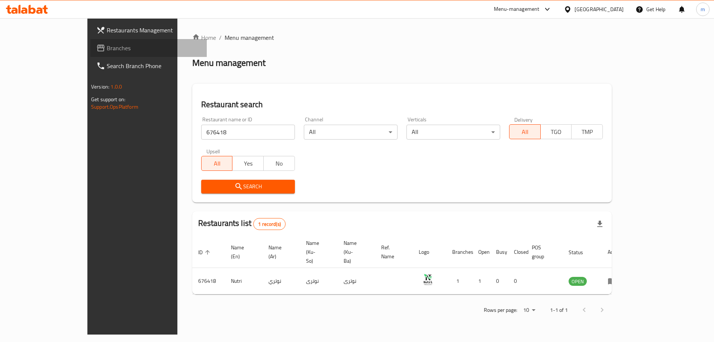
click at [107, 46] on span "Branches" at bounding box center [154, 47] width 94 height 9
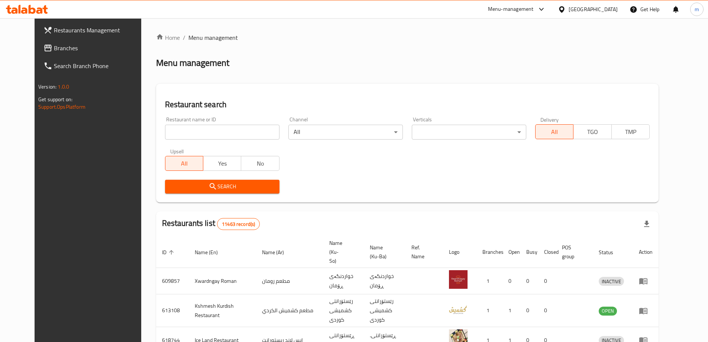
click at [41, 13] on icon at bounding box center [39, 10] width 6 height 6
